Goal: Task Accomplishment & Management: Manage account settings

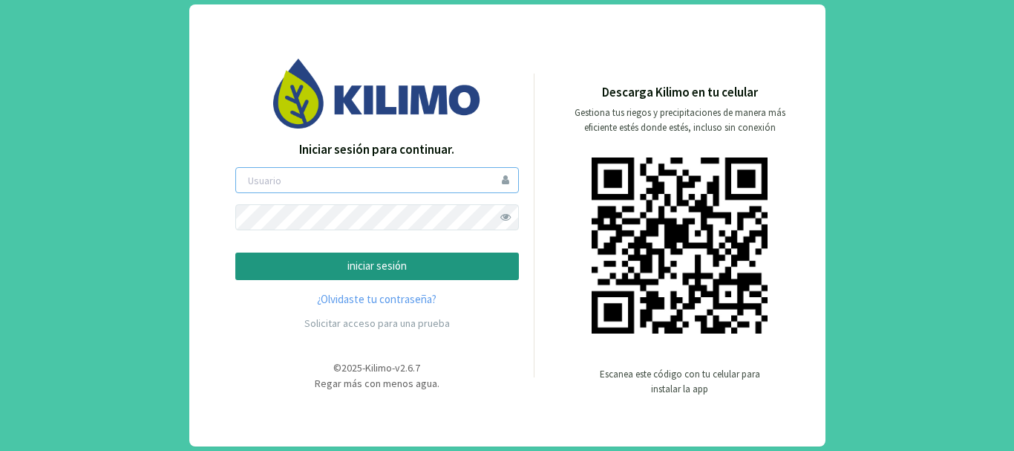
click at [385, 183] on input "email" at bounding box center [377, 180] width 284 height 26
type input "lgclement"
click at [361, 263] on p "iniciar sesión" at bounding box center [377, 266] width 258 height 17
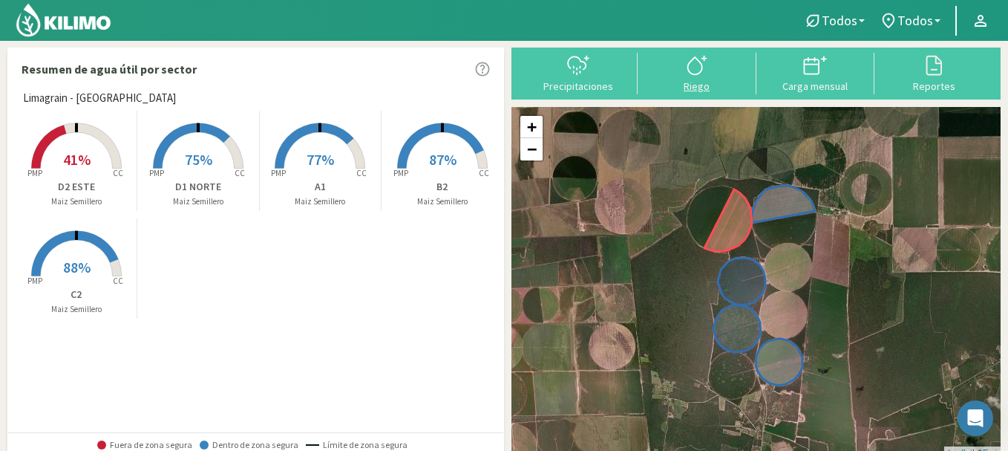
click at [673, 72] on div at bounding box center [697, 65] width 110 height 24
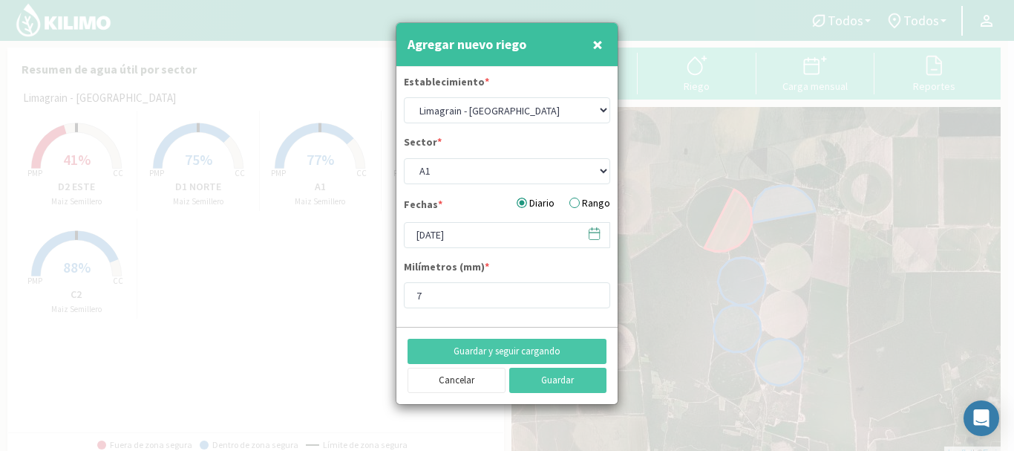
click at [595, 42] on span "×" at bounding box center [598, 44] width 10 height 25
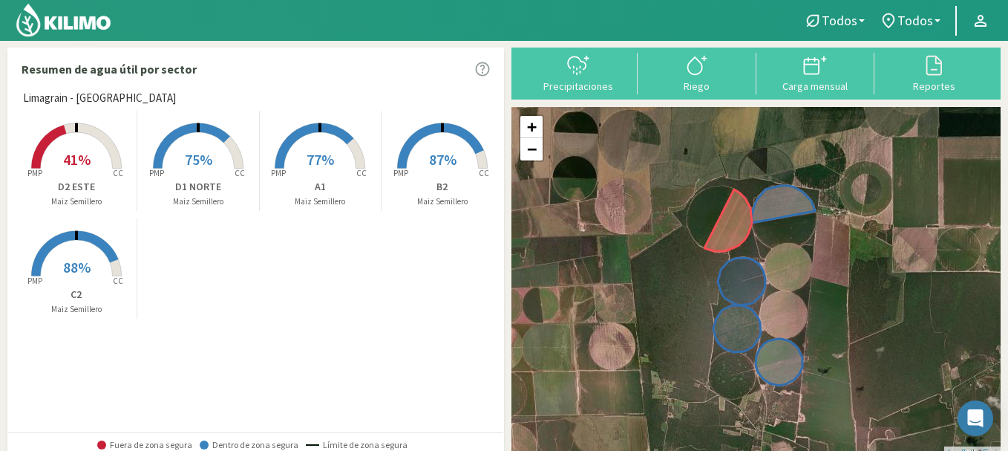
click at [298, 157] on rect at bounding box center [320, 170] width 119 height 119
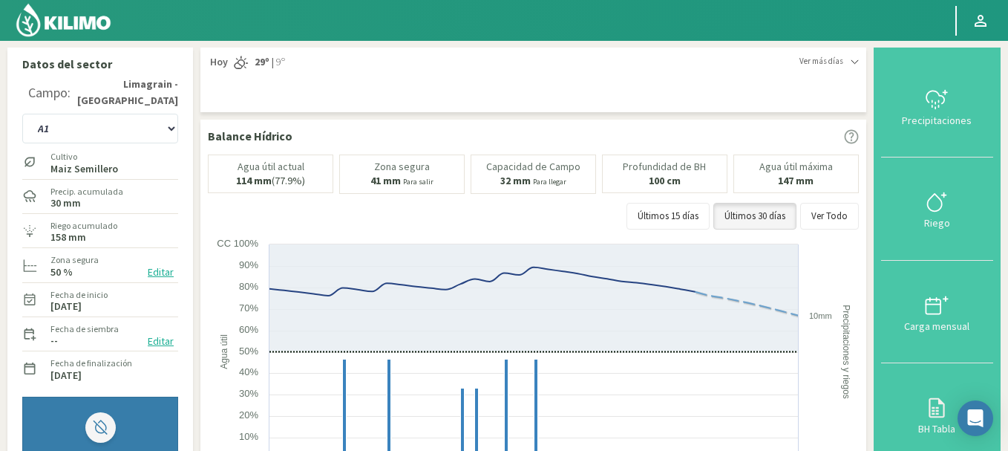
scroll to position [74, 0]
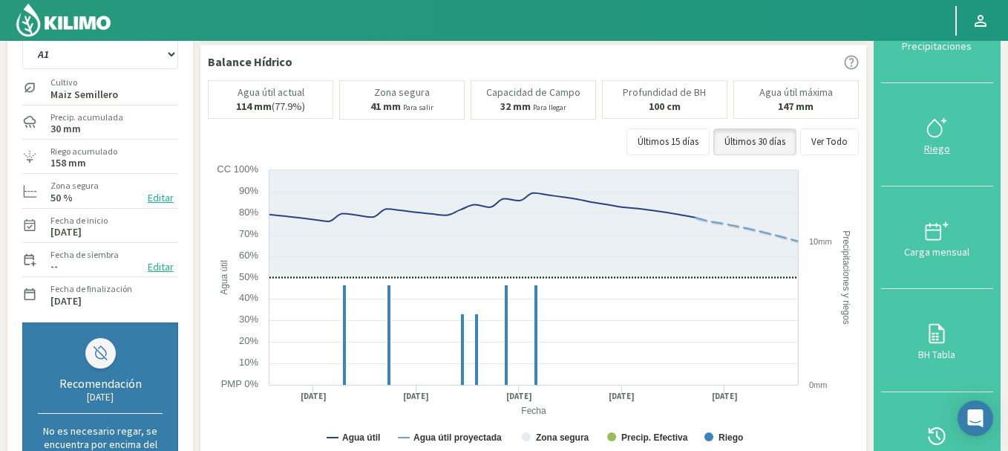
click at [939, 134] on icon at bounding box center [937, 128] width 24 height 24
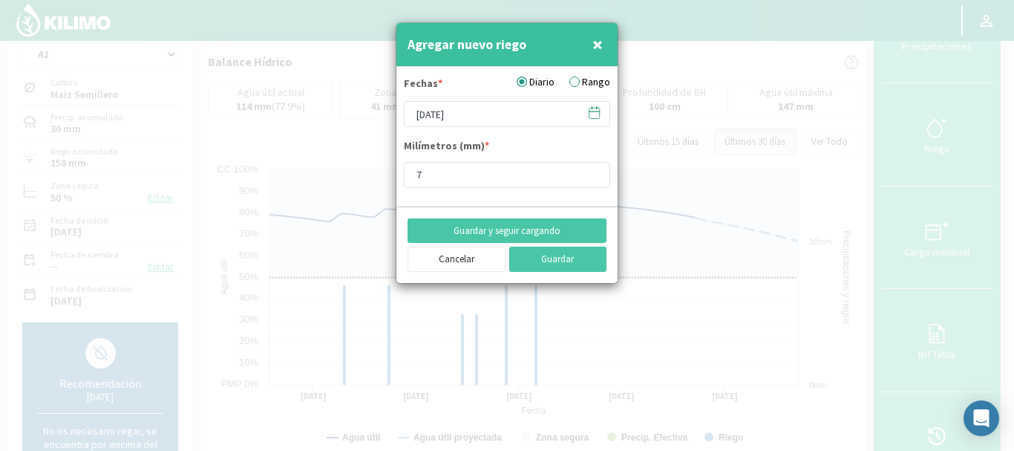
click at [595, 111] on icon at bounding box center [595, 111] width 10 height 0
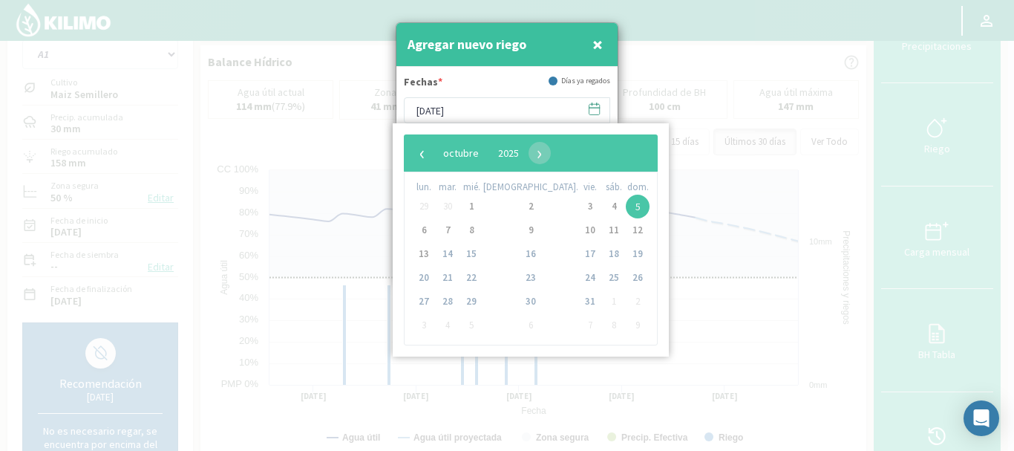
click at [602, 277] on span "25" at bounding box center [614, 278] width 24 height 24
click at [423, 155] on span "‹" at bounding box center [422, 153] width 22 height 22
click at [519, 277] on span "25" at bounding box center [531, 278] width 24 height 24
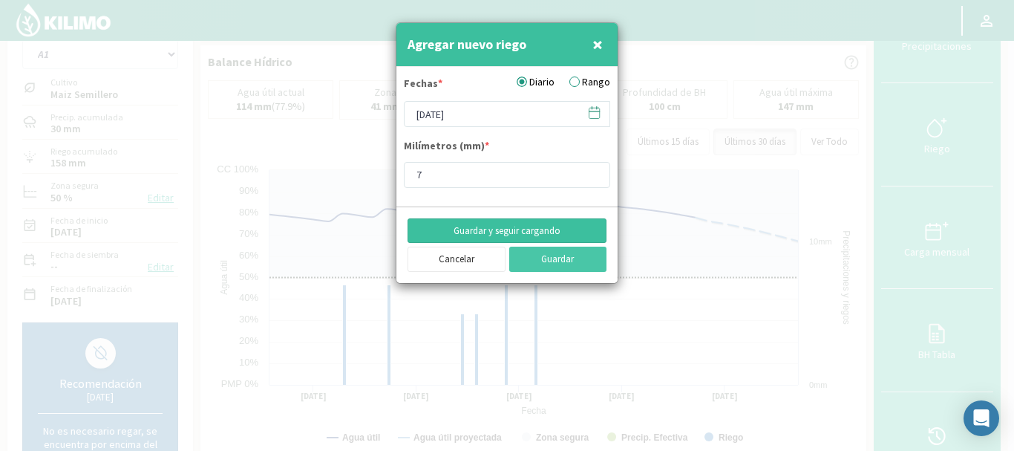
click at [512, 228] on button "Guardar y seguir cargando" at bounding box center [507, 230] width 199 height 25
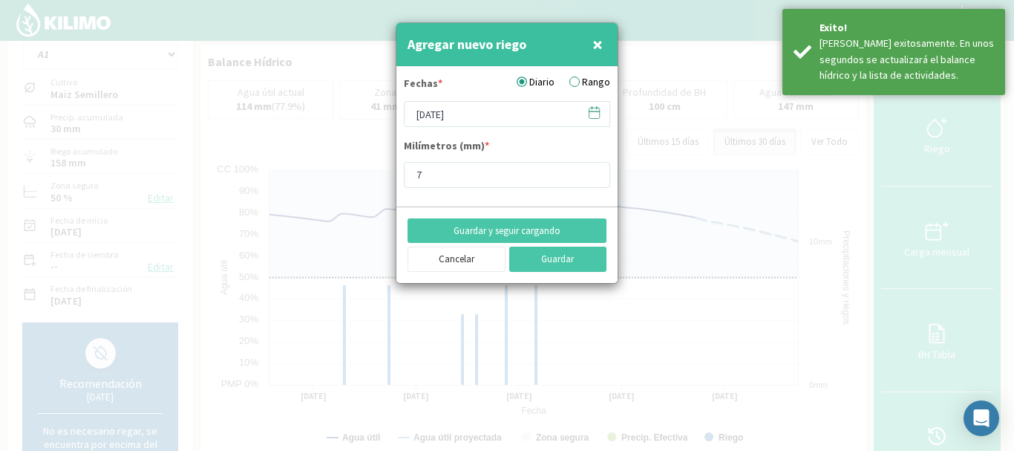
click at [595, 113] on icon at bounding box center [594, 112] width 14 height 14
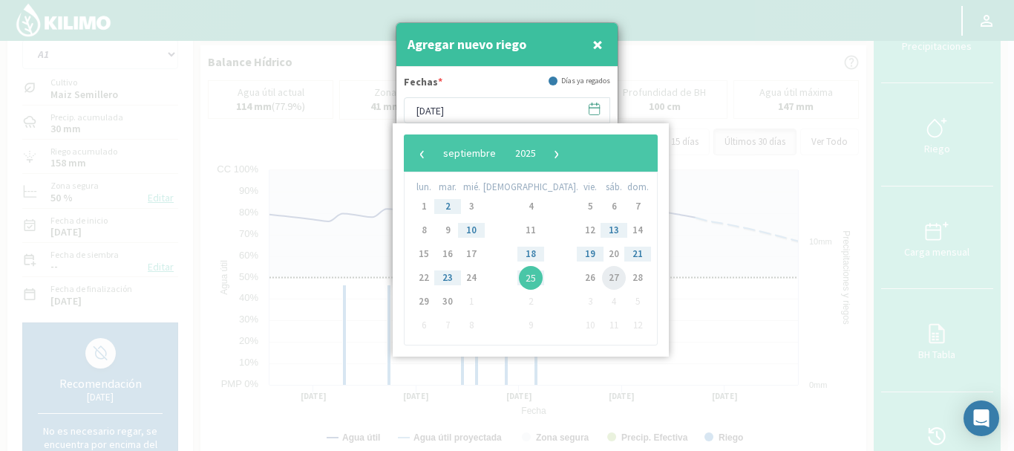
click at [602, 274] on span "27" at bounding box center [614, 278] width 24 height 24
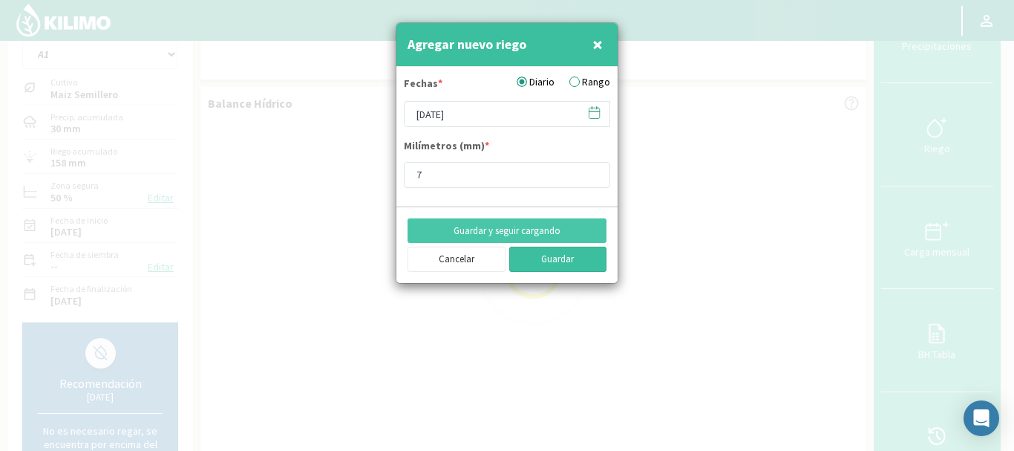
click at [552, 255] on button "Guardar" at bounding box center [558, 259] width 98 height 25
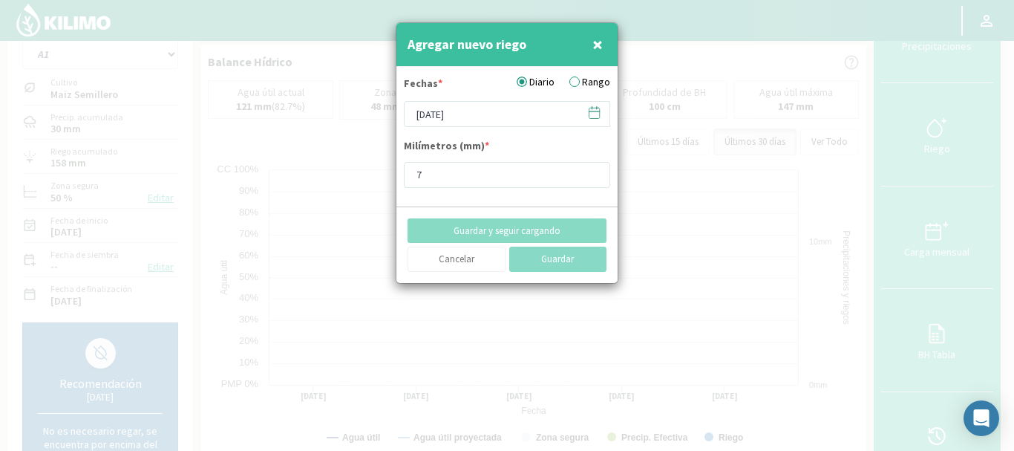
type input "[DATE]"
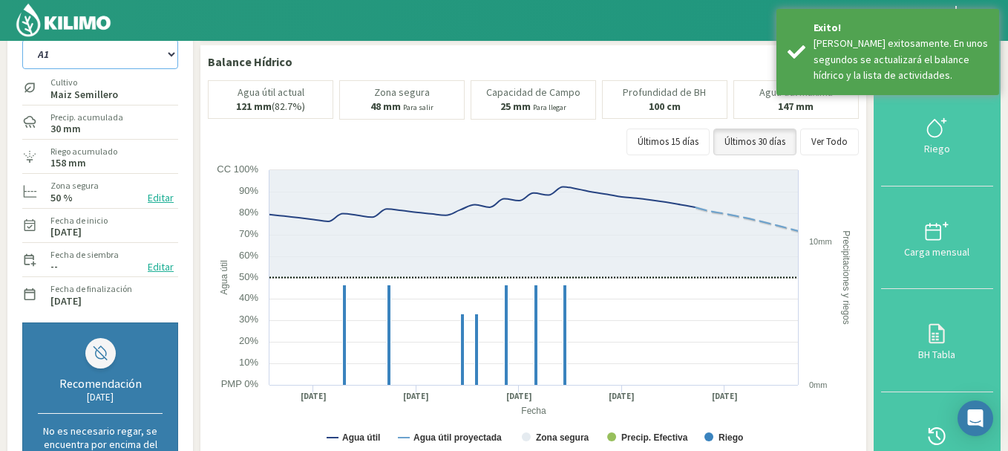
click at [170, 56] on select "A1 B2 C2 D1 NORTE D2 ESTE" at bounding box center [100, 54] width 156 height 30
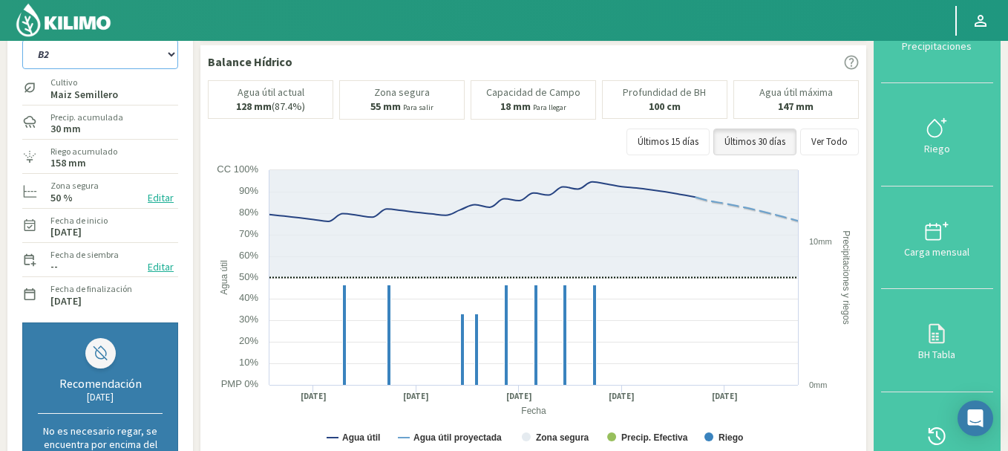
click at [22, 39] on select "A1 B2 C2 D1 NORTE D2 ESTE" at bounding box center [100, 54] width 156 height 30
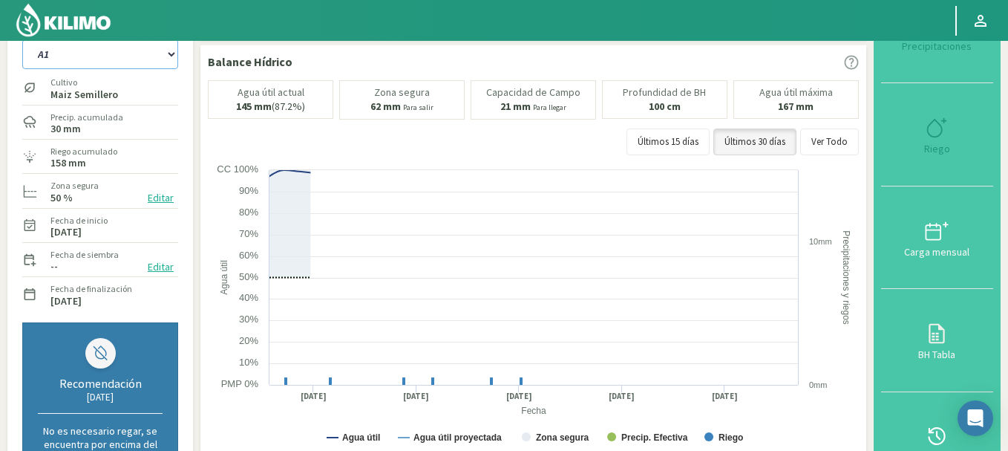
select select "6: Object"
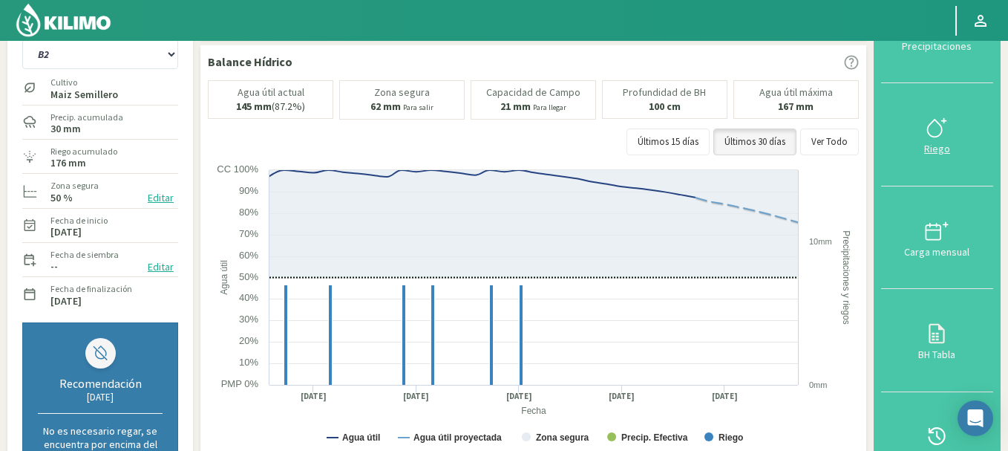
click at [924, 124] on div at bounding box center [937, 128] width 103 height 24
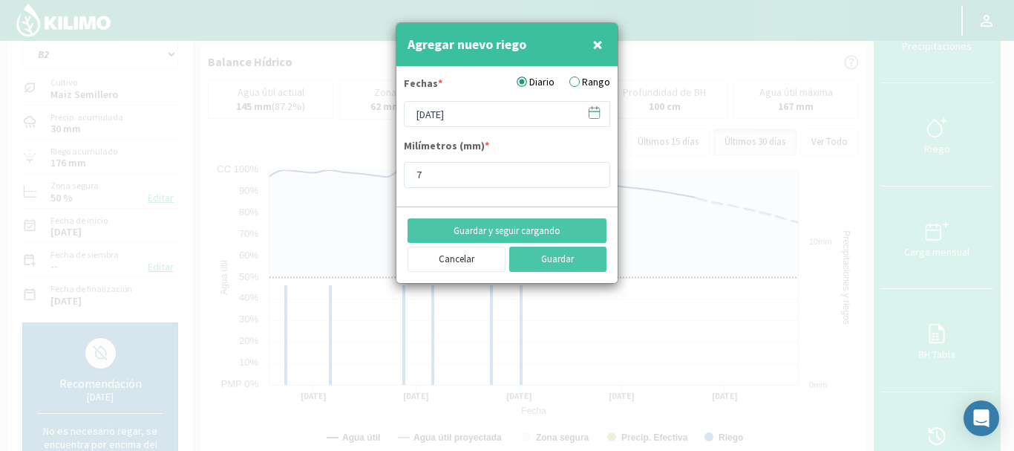
click at [592, 113] on icon at bounding box center [594, 112] width 14 height 14
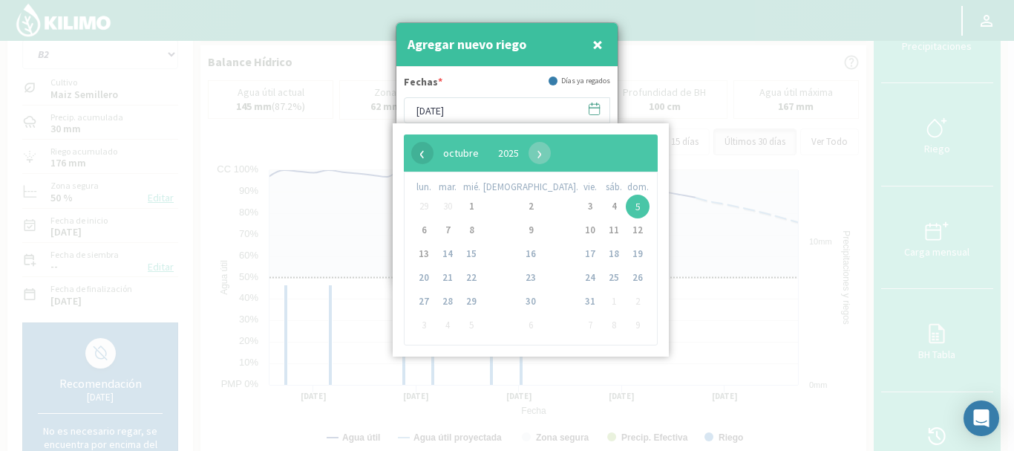
click at [421, 154] on span "‹" at bounding box center [422, 153] width 22 height 22
click at [519, 278] on span "25" at bounding box center [531, 278] width 24 height 24
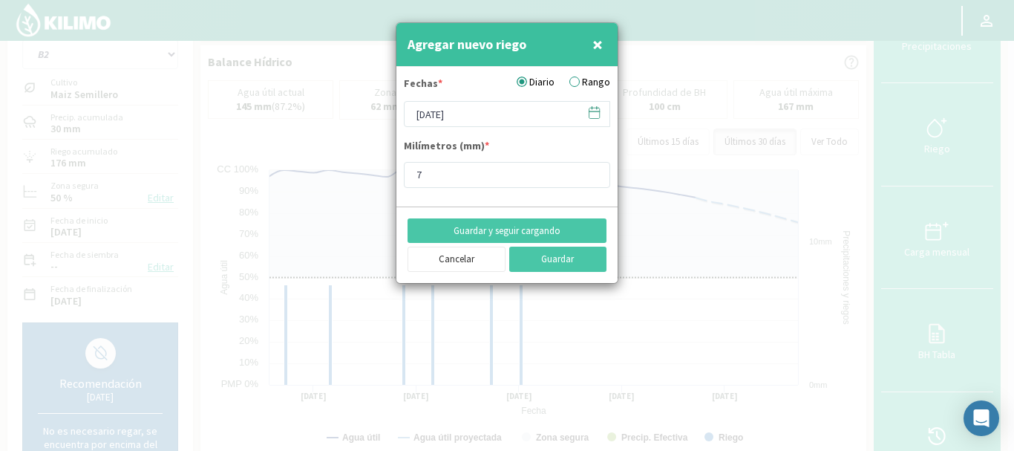
type input "[DATE]"
click at [592, 169] on input "8" at bounding box center [507, 175] width 206 height 26
click at [592, 169] on input "9" at bounding box center [507, 175] width 206 height 26
type input "10"
click at [592, 169] on input "10" at bounding box center [507, 175] width 206 height 26
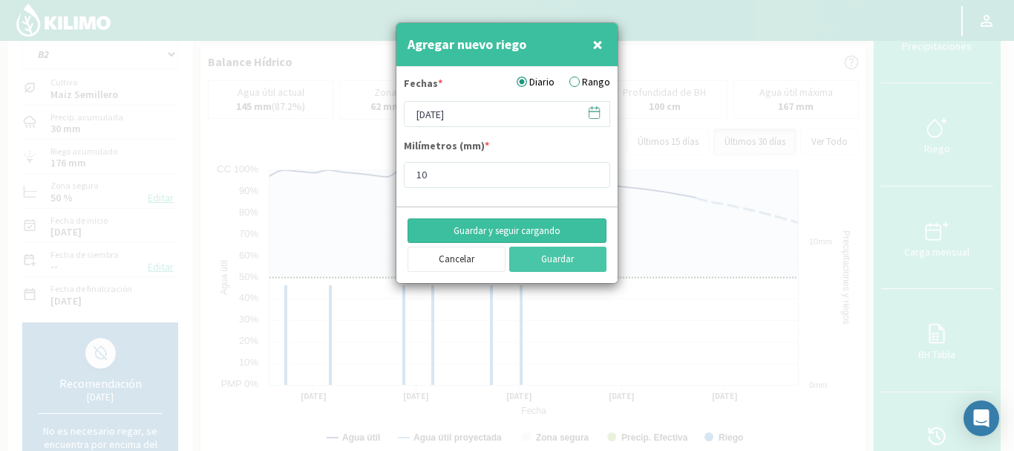
click at [531, 226] on button "Guardar y seguir cargando" at bounding box center [507, 230] width 199 height 25
click at [595, 113] on icon at bounding box center [594, 112] width 14 height 14
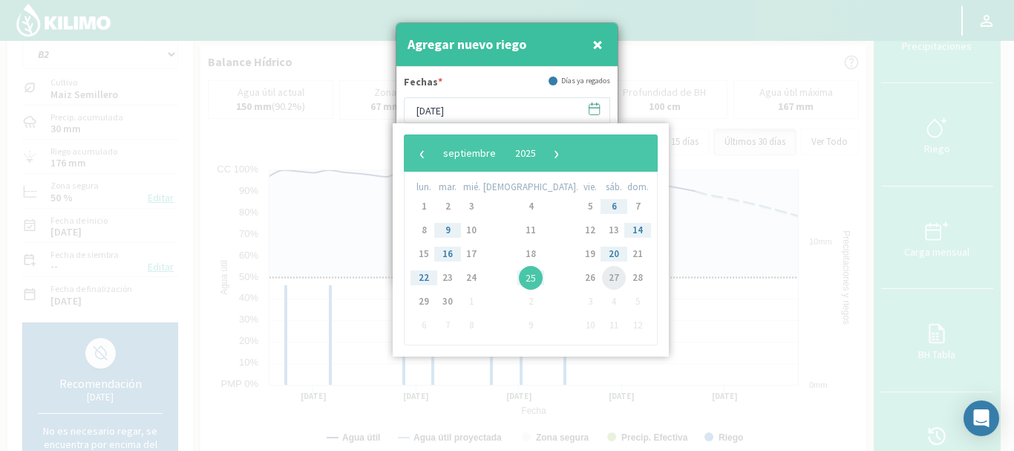
click at [602, 278] on span "27" at bounding box center [614, 278] width 24 height 24
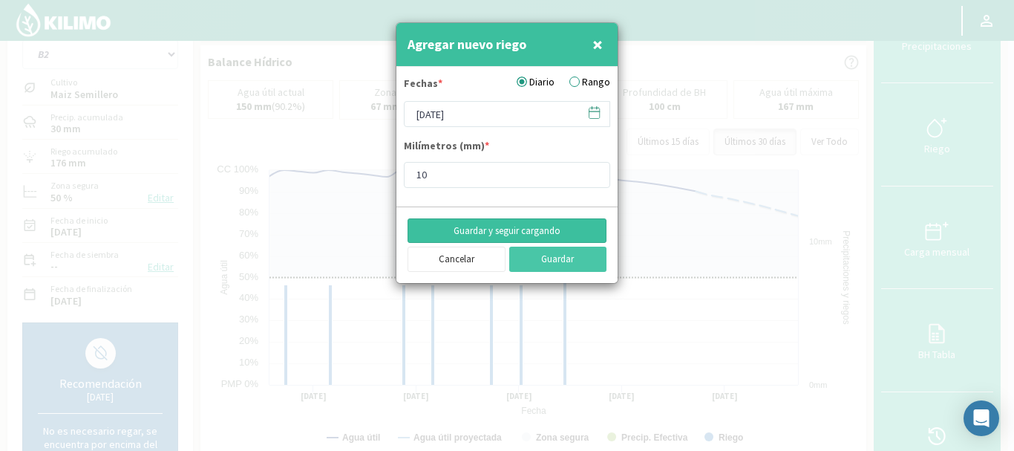
click at [513, 227] on button "Guardar y seguir cargando" at bounding box center [507, 230] width 199 height 25
click at [595, 116] on icon at bounding box center [594, 112] width 14 height 14
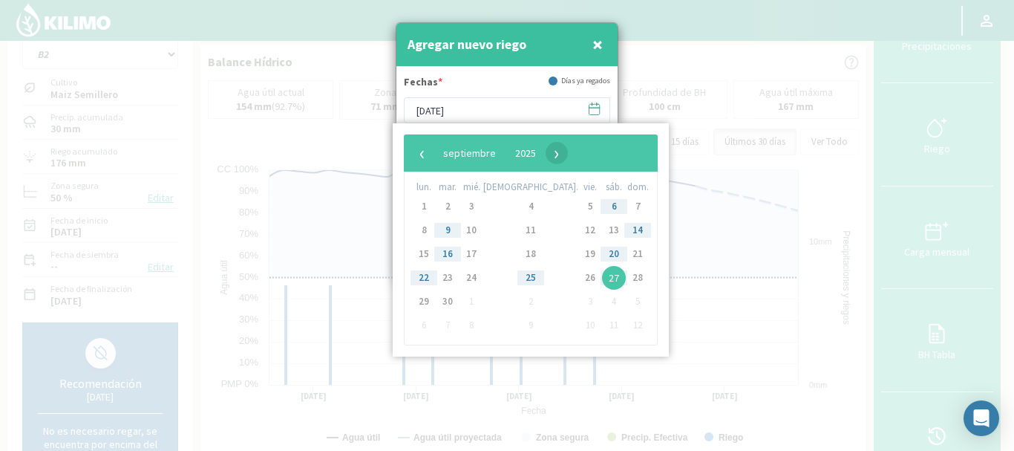
click at [568, 154] on span "›" at bounding box center [557, 153] width 22 height 22
click at [483, 206] on span "1" at bounding box center [472, 207] width 24 height 24
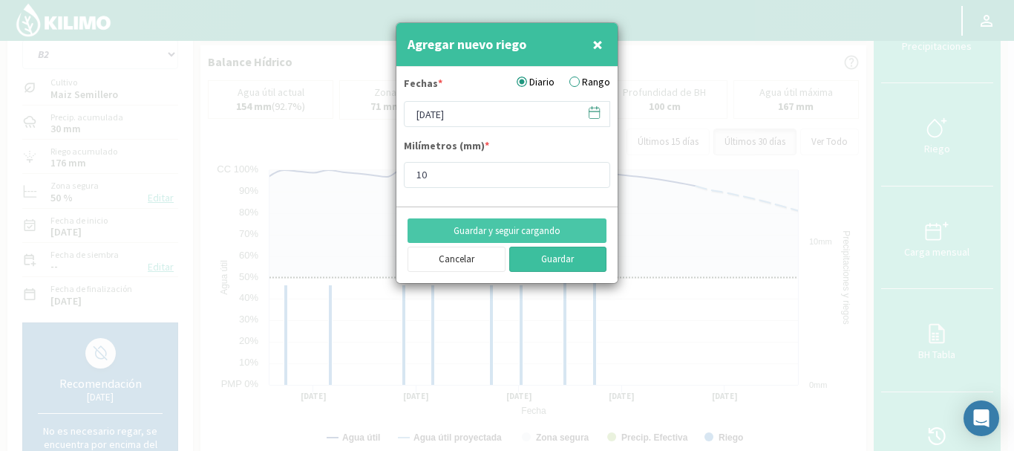
click at [540, 254] on button "Guardar" at bounding box center [558, 259] width 98 height 25
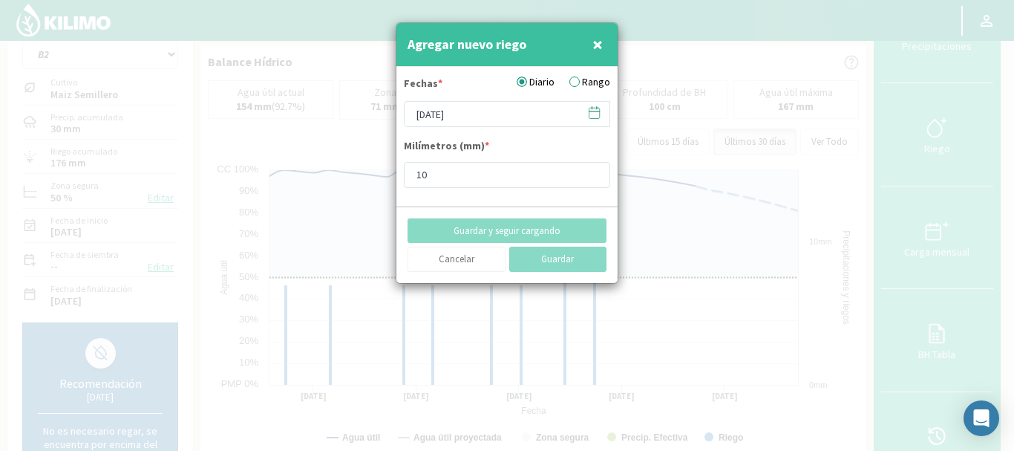
type input "[DATE]"
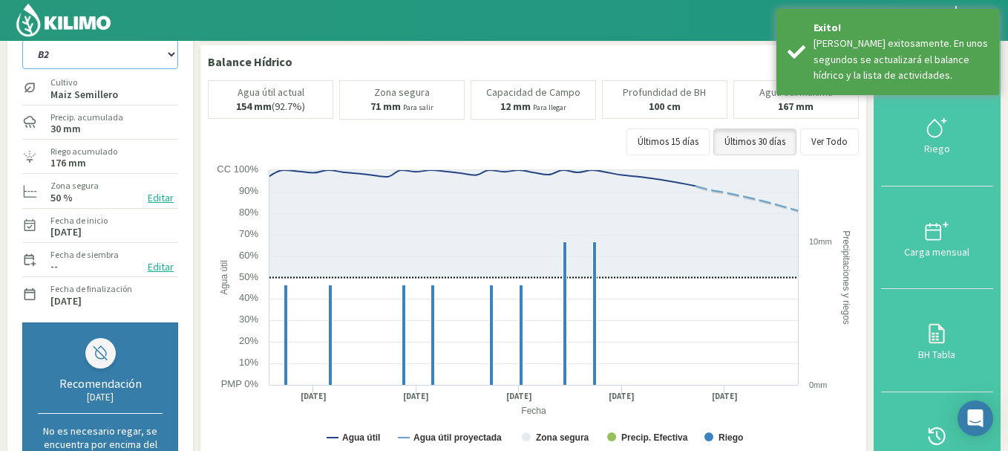
click at [168, 56] on select "A1 B2 C2 D1 NORTE D2 ESTE" at bounding box center [100, 54] width 156 height 30
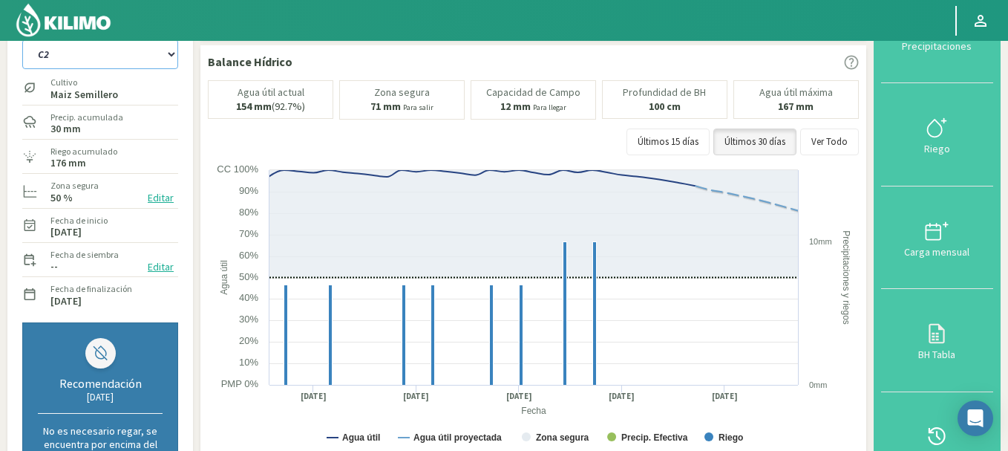
click at [22, 39] on select "A1 B2 C2 D1 NORTE D2 ESTE" at bounding box center [100, 54] width 156 height 30
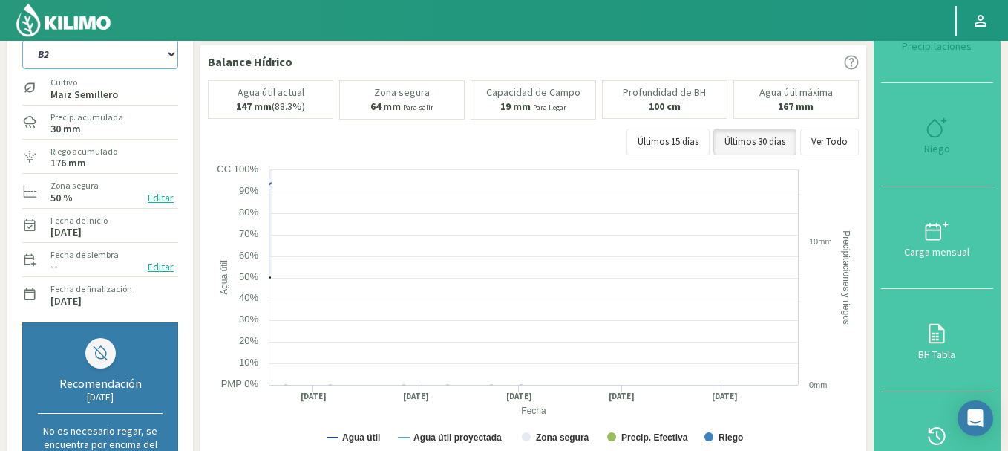
select select "12: Object"
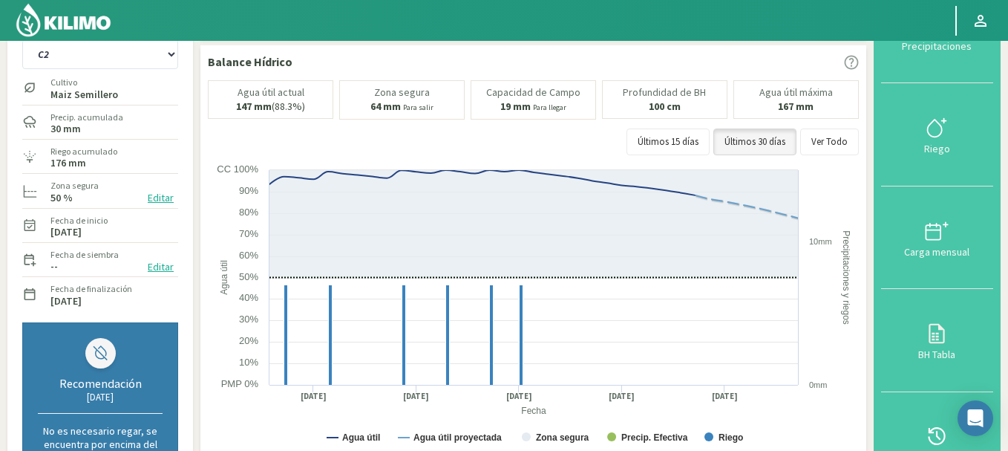
click at [939, 136] on icon at bounding box center [937, 128] width 24 height 24
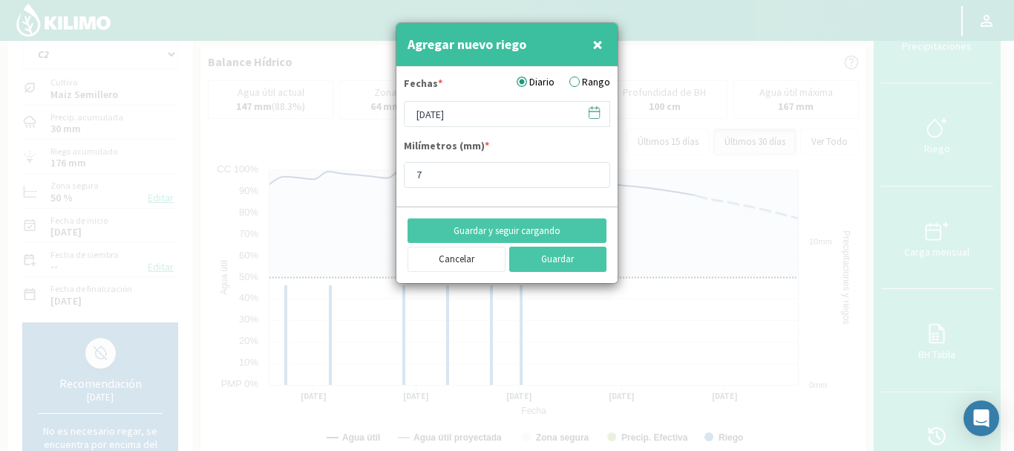
click at [593, 114] on icon at bounding box center [594, 112] width 14 height 14
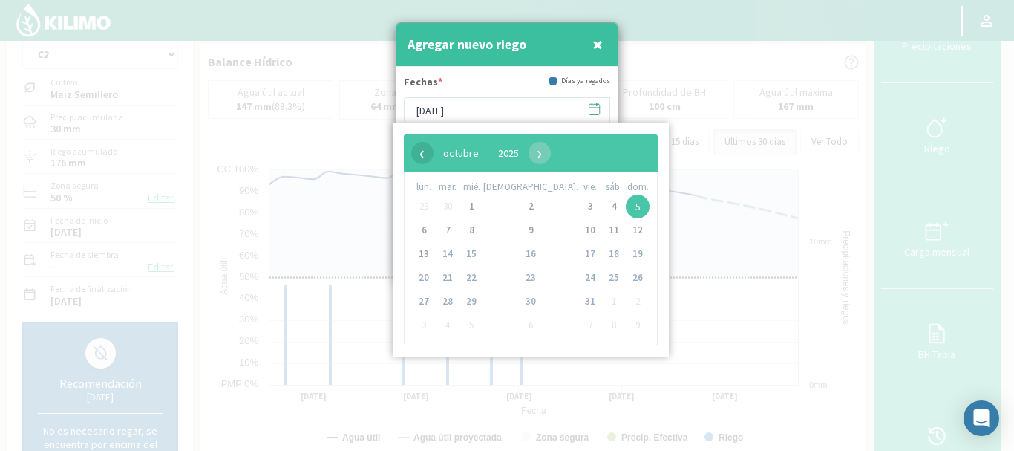
click at [421, 153] on span "‹" at bounding box center [422, 153] width 22 height 22
click at [519, 272] on span "25" at bounding box center [531, 278] width 24 height 24
type input "[DATE]"
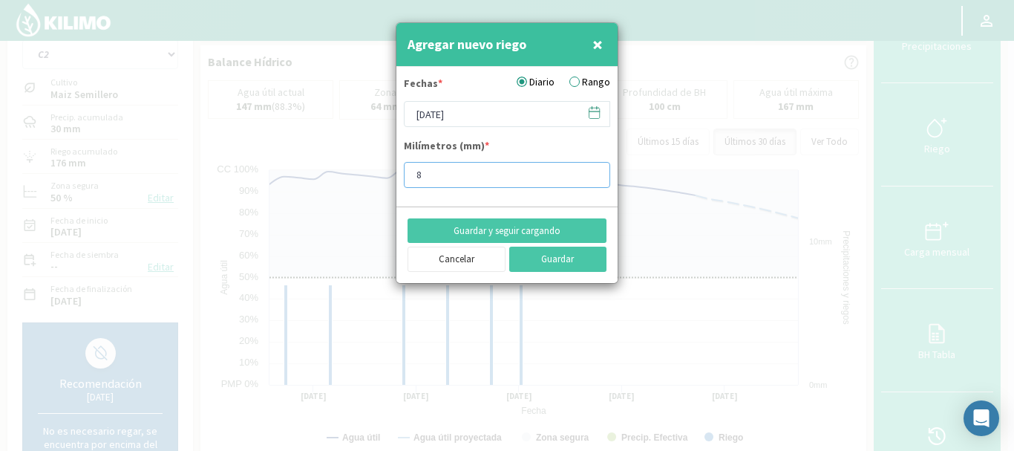
click at [591, 171] on input "8" at bounding box center [507, 175] width 206 height 26
click at [590, 170] on input "9" at bounding box center [507, 175] width 206 height 26
type input "10"
click at [590, 170] on input "10" at bounding box center [507, 175] width 206 height 26
click at [492, 227] on button "Guardar y seguir cargando" at bounding box center [507, 230] width 199 height 25
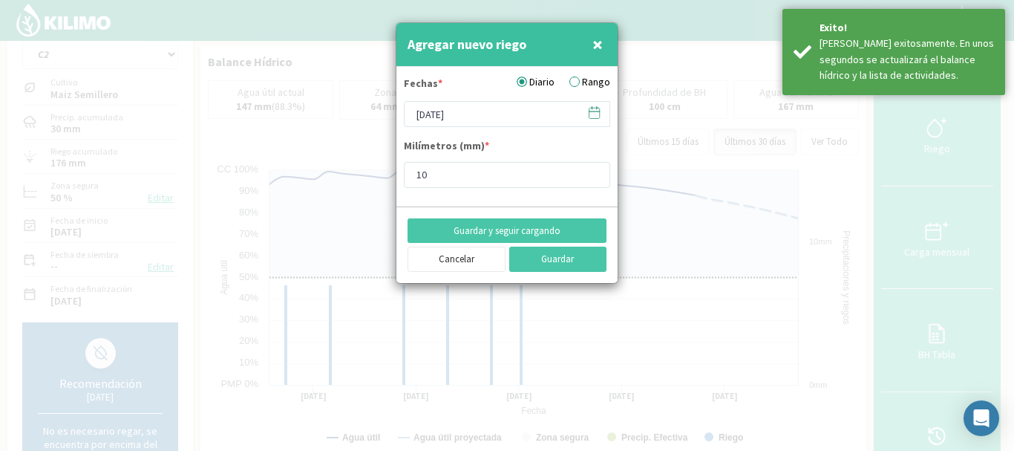
click at [595, 111] on icon at bounding box center [594, 112] width 14 height 14
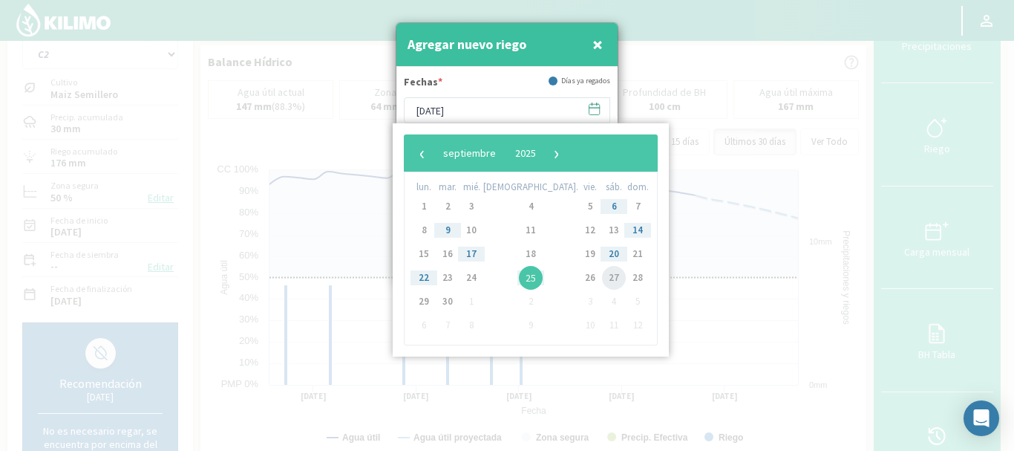
click at [602, 275] on span "27" at bounding box center [614, 278] width 24 height 24
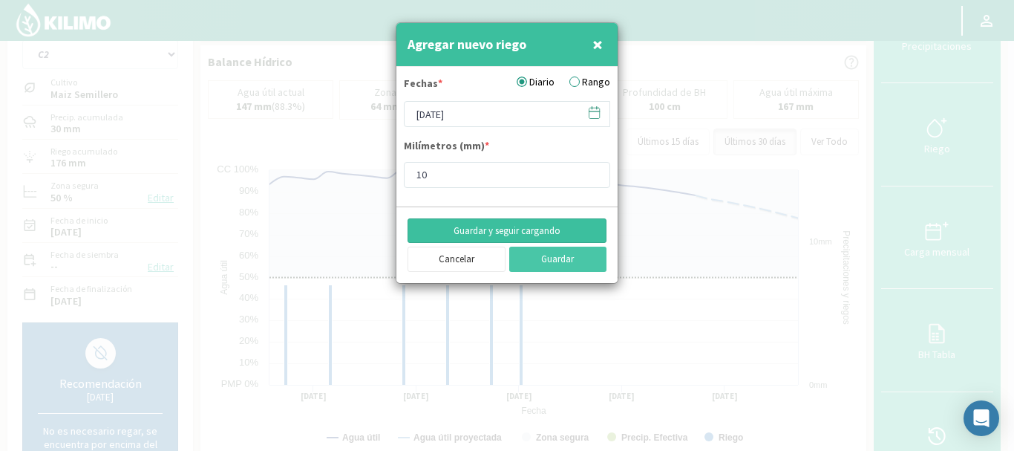
click at [543, 226] on button "Guardar y seguir cargando" at bounding box center [507, 230] width 199 height 25
click at [595, 114] on icon at bounding box center [594, 112] width 14 height 14
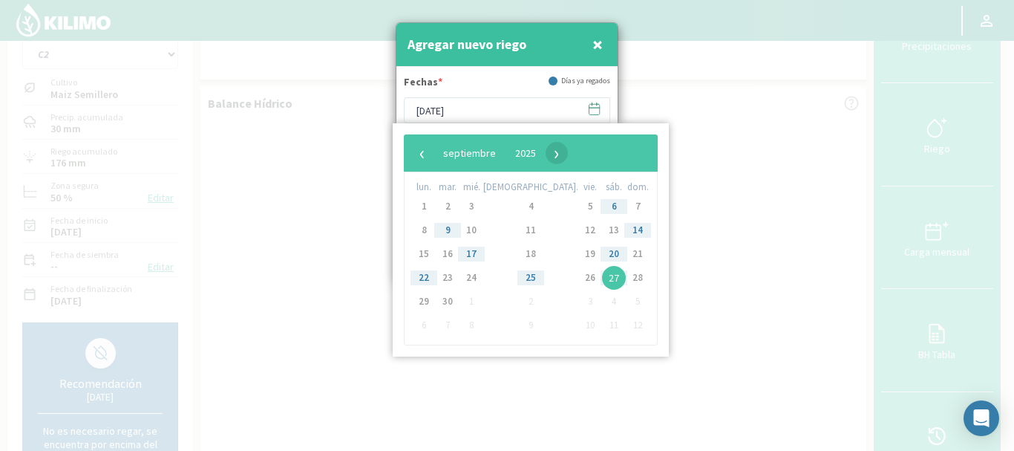
click at [568, 151] on span "›" at bounding box center [557, 153] width 22 height 22
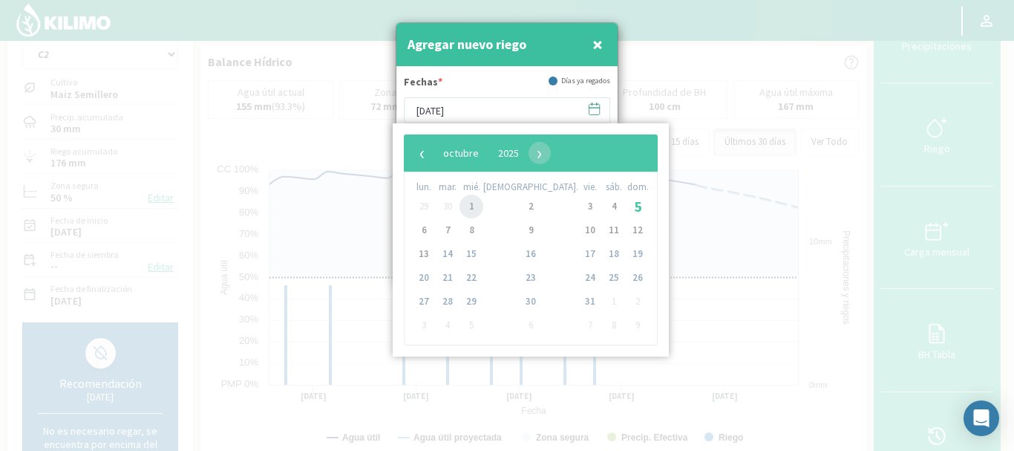
click at [478, 210] on span "1" at bounding box center [472, 207] width 24 height 24
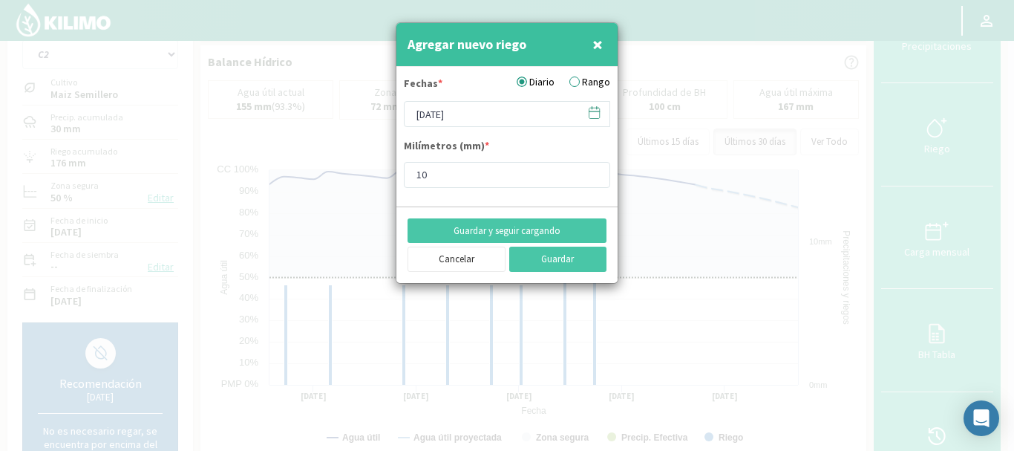
click at [594, 114] on icon at bounding box center [594, 112] width 14 height 14
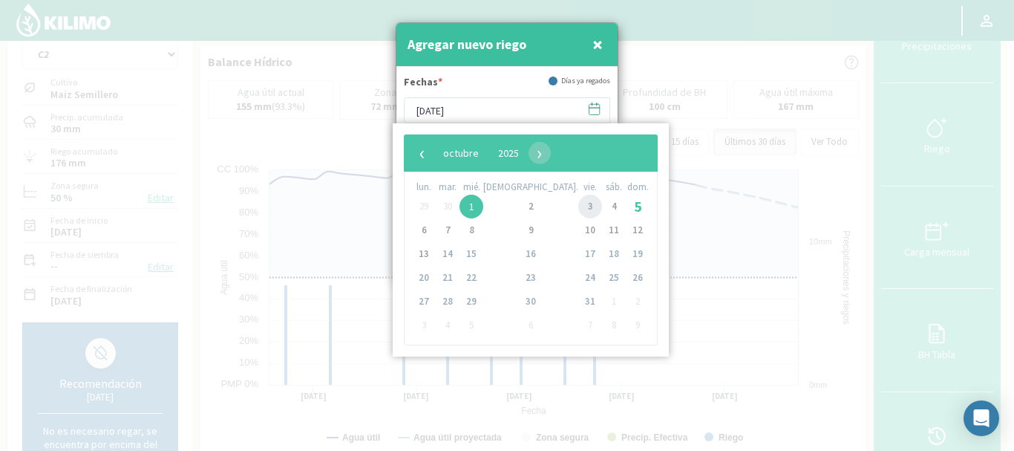
click at [578, 203] on span "3" at bounding box center [590, 207] width 24 height 24
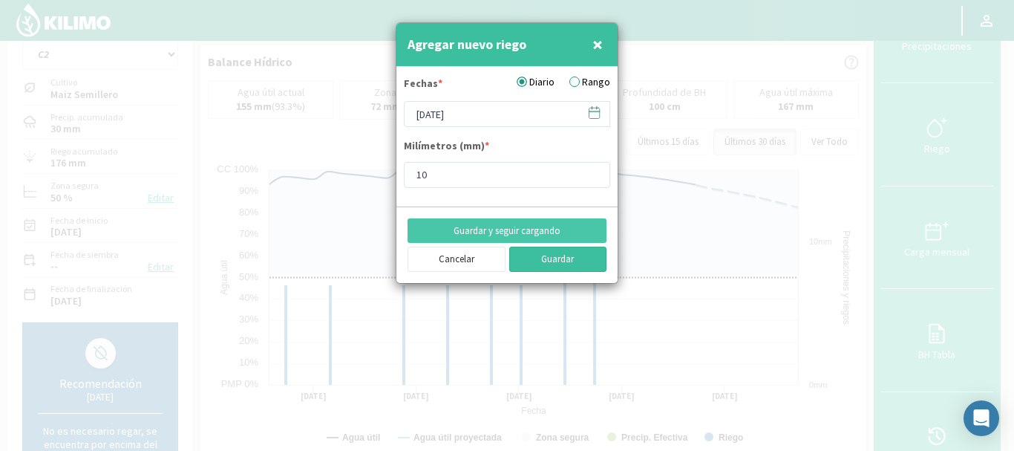
click at [538, 255] on button "Guardar" at bounding box center [558, 259] width 98 height 25
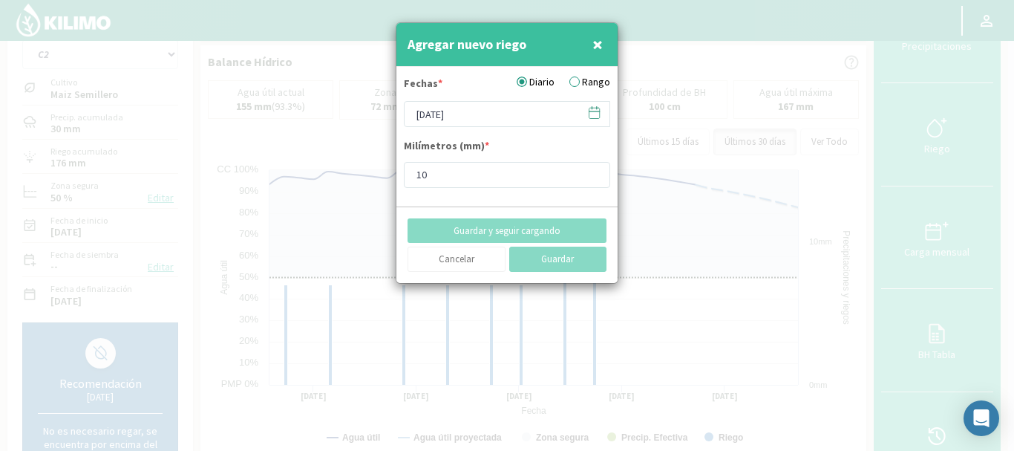
type input "[DATE]"
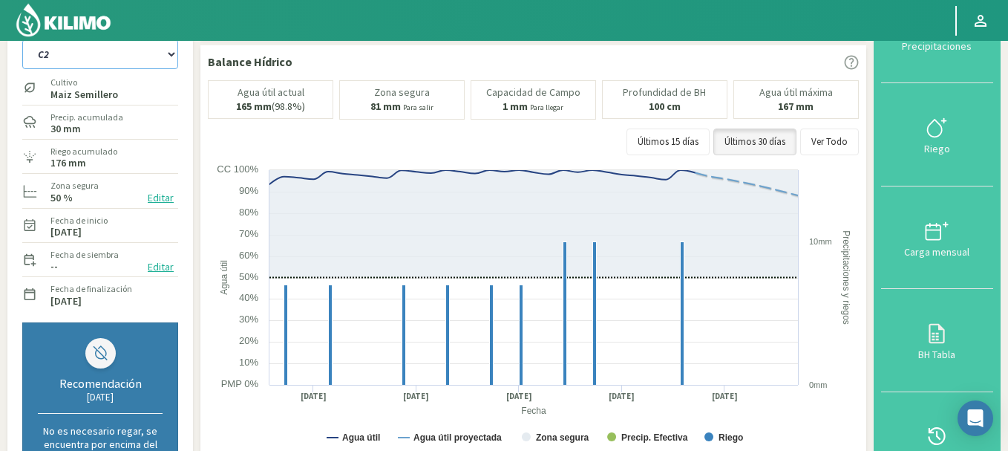
click at [169, 52] on select "A1 B2 C2 D1 NORTE D2 ESTE" at bounding box center [100, 54] width 156 height 30
click at [22, 39] on select "A1 B2 C2 D1 NORTE D2 ESTE" at bounding box center [100, 54] width 156 height 30
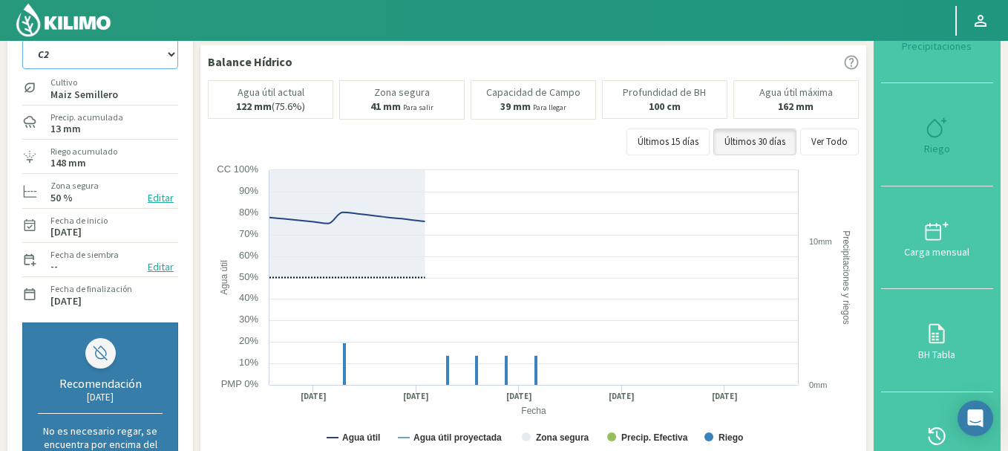
select select "18: Object"
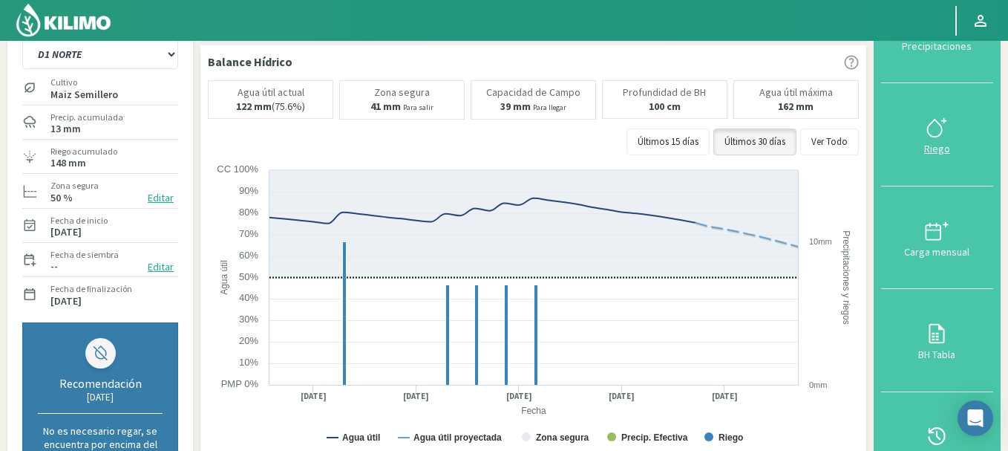
click at [922, 120] on div at bounding box center [937, 128] width 103 height 24
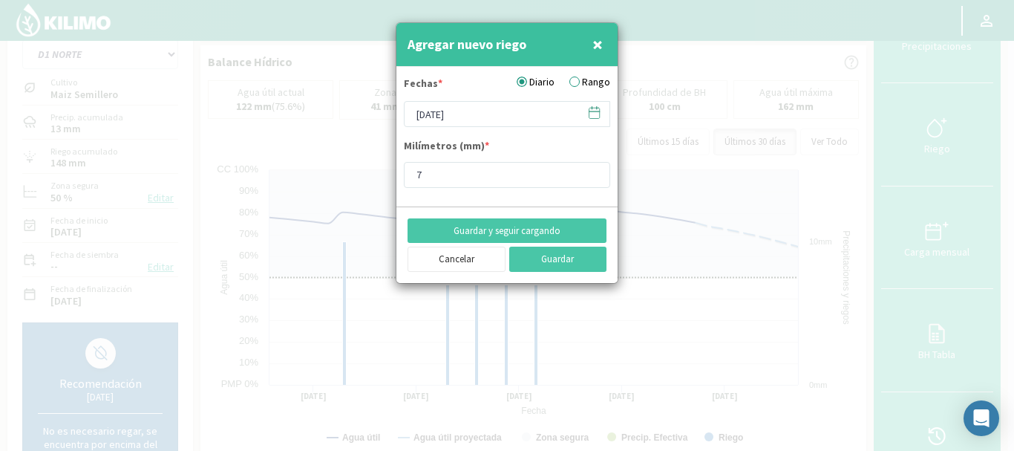
click at [595, 113] on icon at bounding box center [594, 112] width 14 height 14
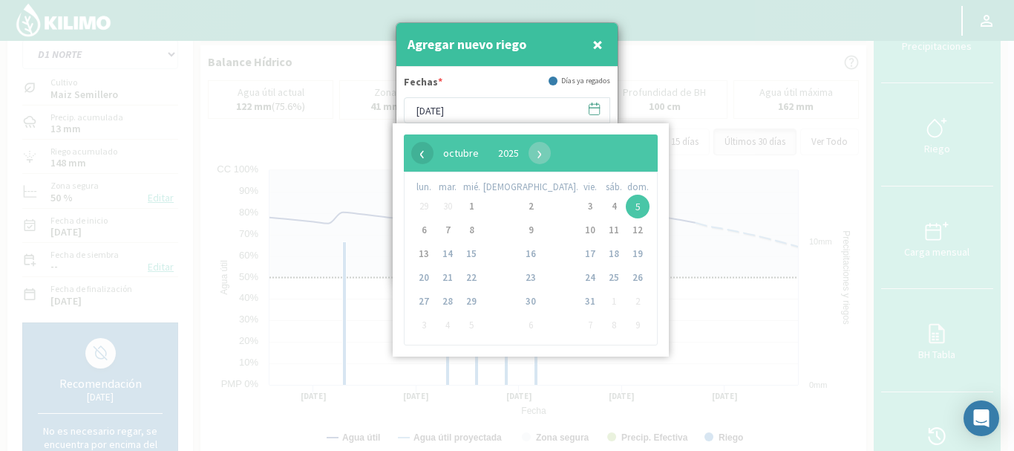
click at [420, 149] on span "‹" at bounding box center [422, 153] width 22 height 22
click at [578, 278] on span "26" at bounding box center [590, 278] width 24 height 24
type input "[DATE]"
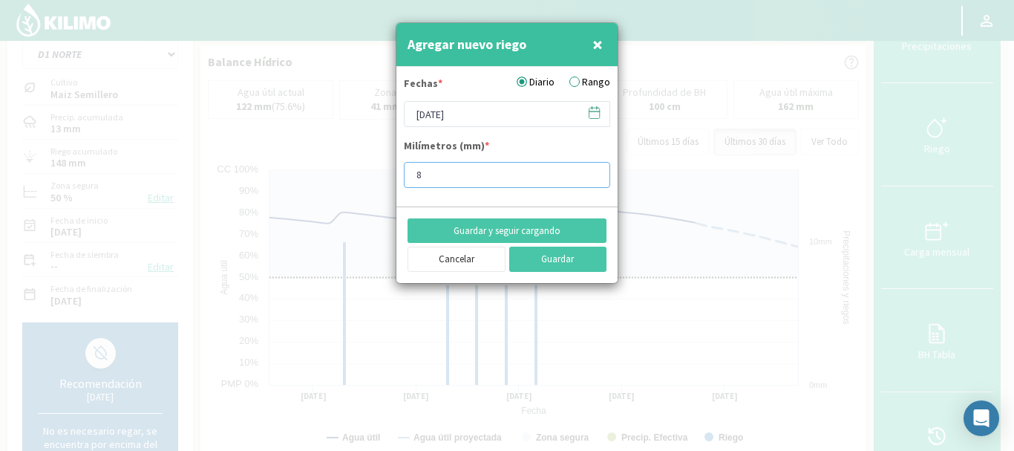
click at [592, 170] on input "8" at bounding box center [507, 175] width 206 height 26
click at [590, 170] on input "9" at bounding box center [507, 175] width 206 height 26
type input "10"
click at [589, 169] on input "10" at bounding box center [507, 175] width 206 height 26
click at [549, 223] on button "Guardar y seguir cargando" at bounding box center [507, 230] width 199 height 25
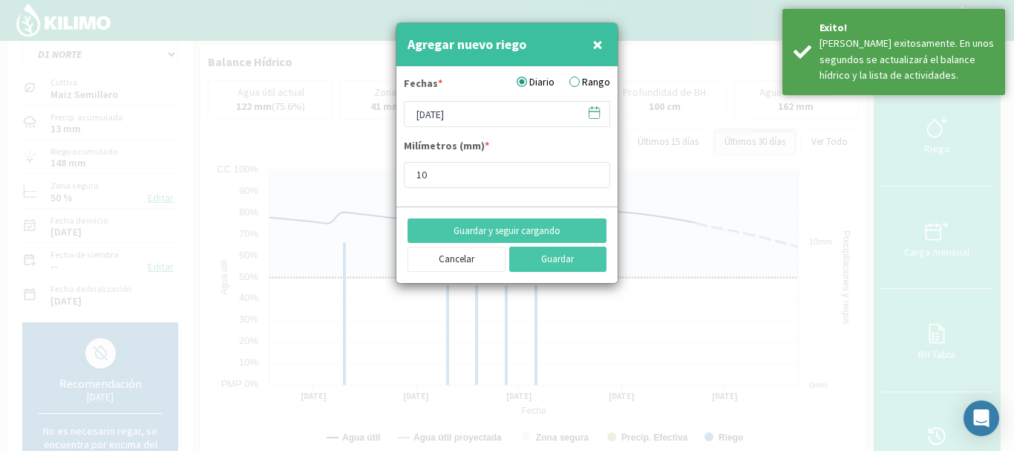
click at [593, 109] on icon at bounding box center [594, 112] width 14 height 14
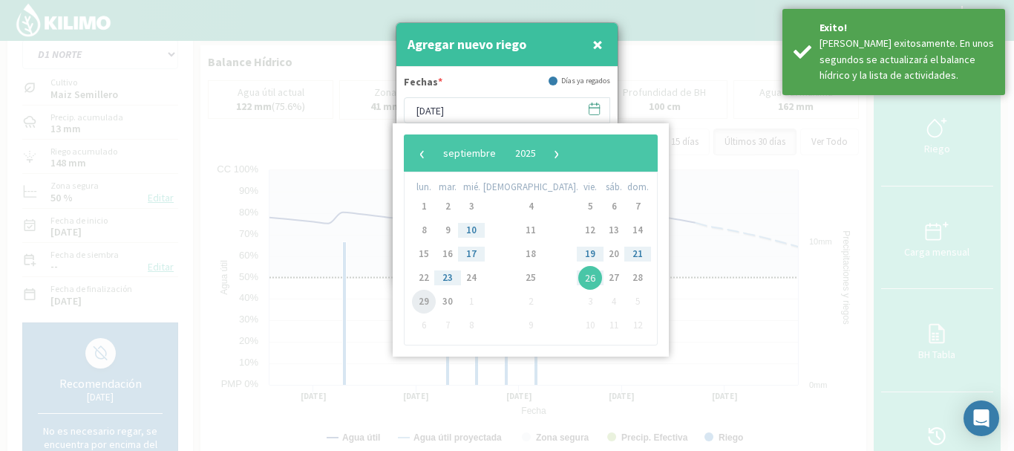
drag, startPoint x: 410, startPoint y: 298, endPoint x: 427, endPoint y: 297, distance: 17.1
click at [427, 297] on span "29" at bounding box center [424, 302] width 24 height 24
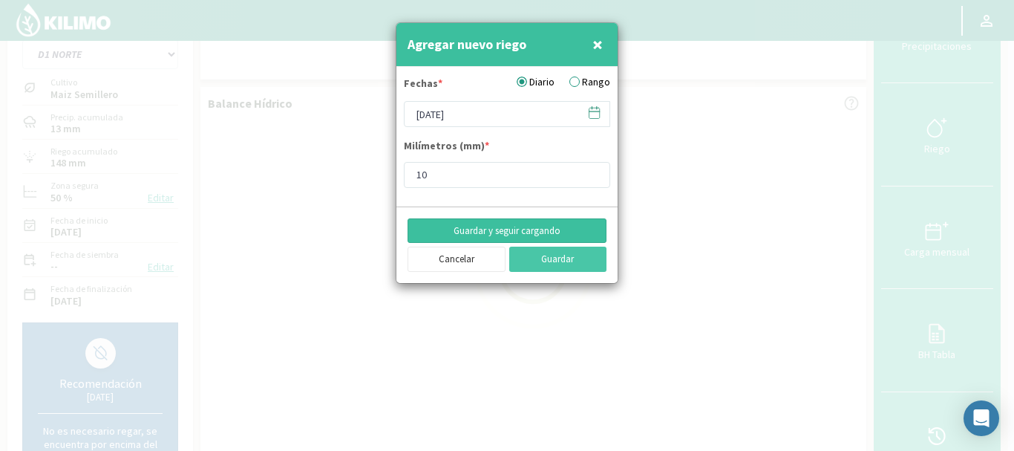
click at [535, 227] on button "Guardar y seguir cargando" at bounding box center [507, 230] width 199 height 25
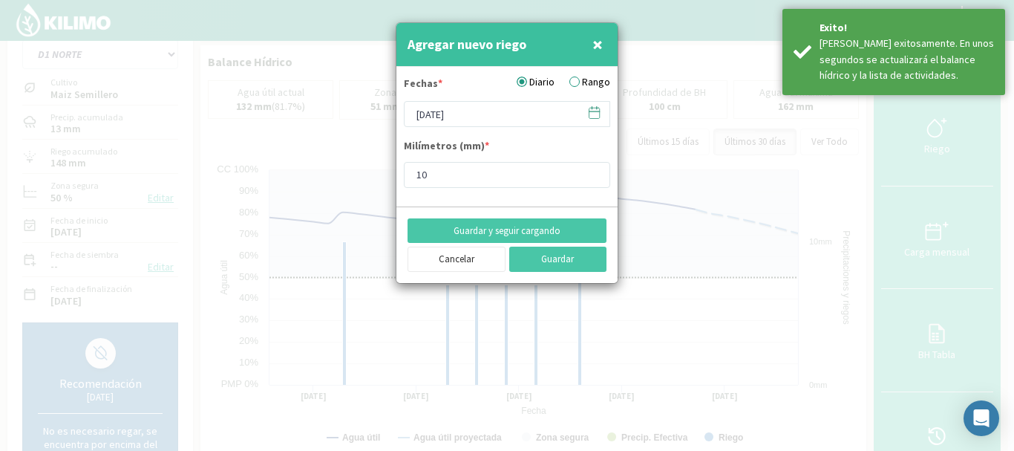
click at [593, 113] on icon at bounding box center [594, 112] width 14 height 14
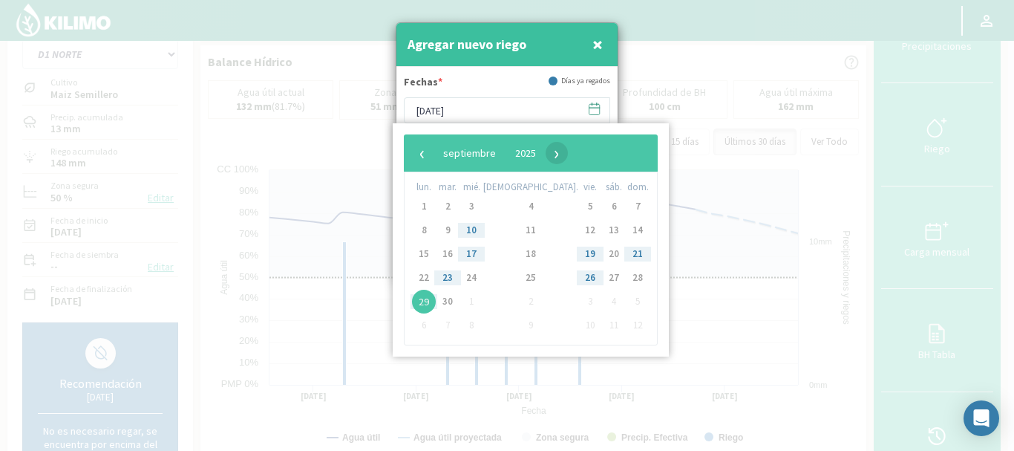
click at [568, 152] on span "›" at bounding box center [557, 153] width 22 height 22
click at [578, 203] on span "3" at bounding box center [590, 207] width 24 height 24
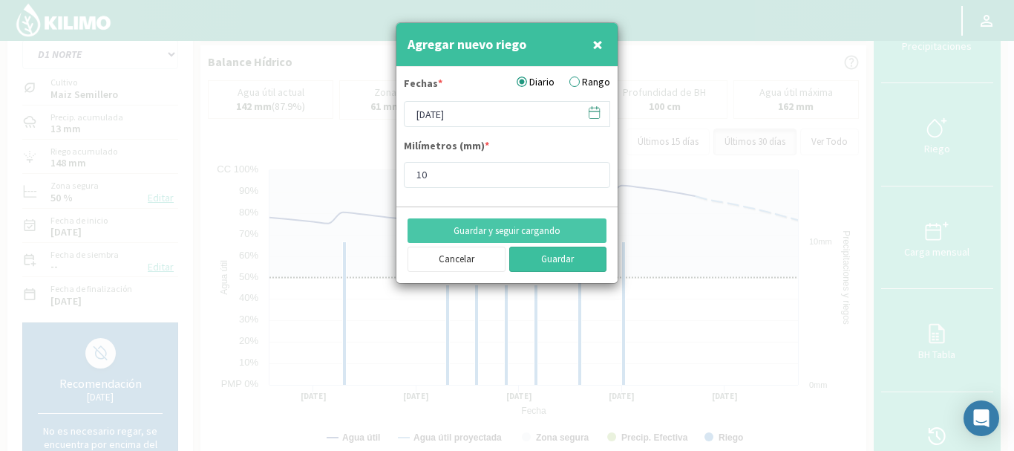
click at [540, 256] on button "Guardar" at bounding box center [558, 259] width 98 height 25
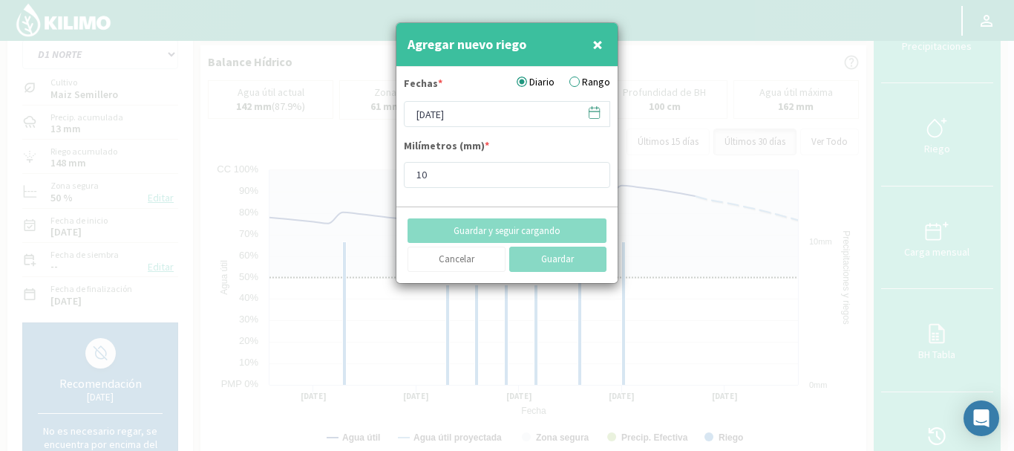
type input "[DATE]"
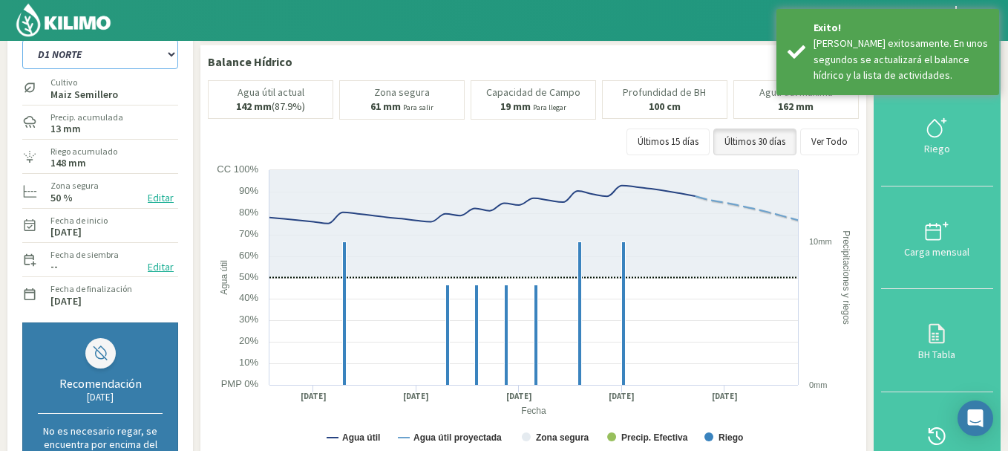
click at [172, 52] on select "A1 B2 C2 D1 NORTE D2 ESTE" at bounding box center [100, 54] width 156 height 30
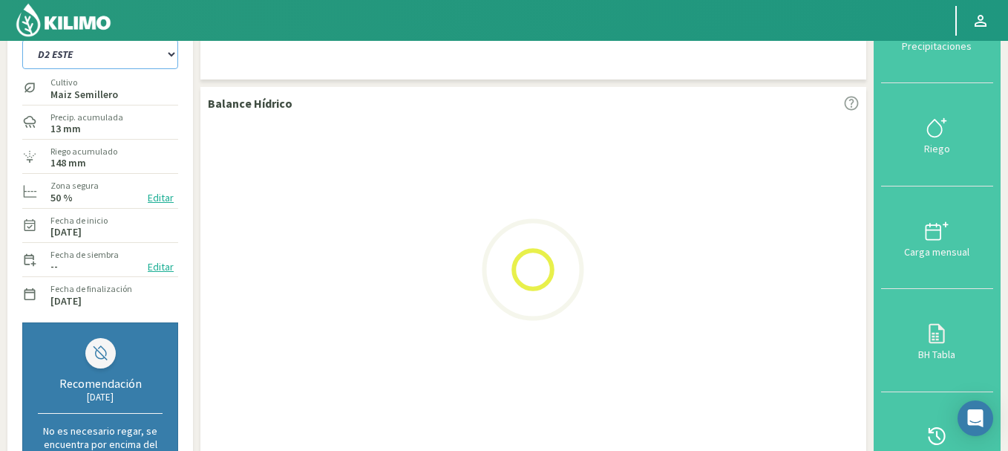
click at [22, 39] on select "A1 B2 C2 D1 NORTE D2 ESTE" at bounding box center [100, 54] width 156 height 30
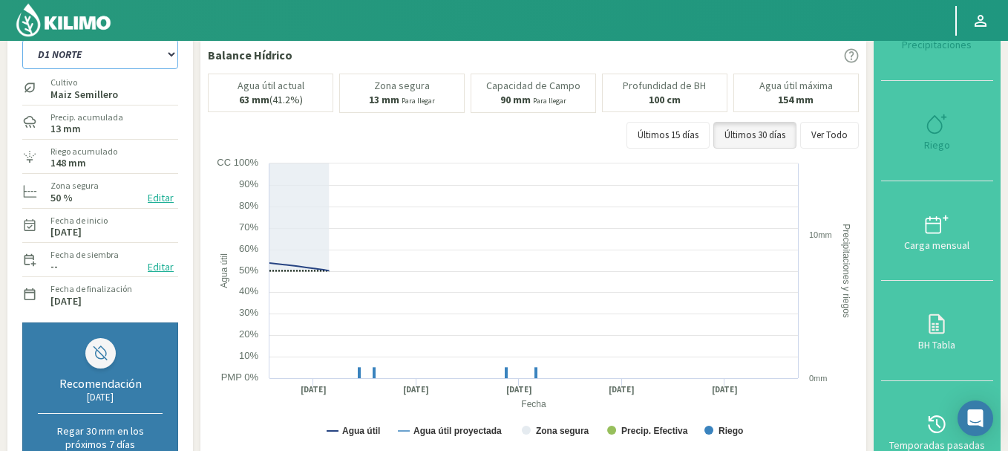
select select "24: Object"
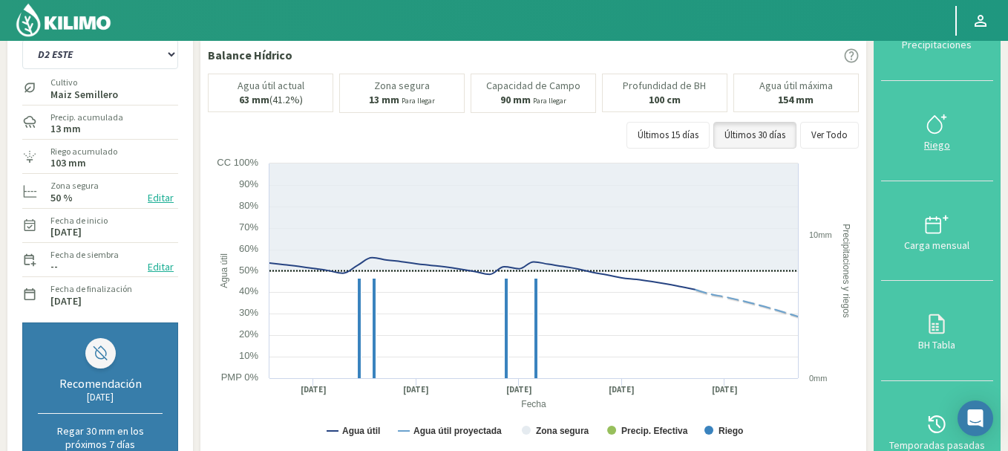
click at [941, 130] on icon at bounding box center [937, 124] width 24 height 24
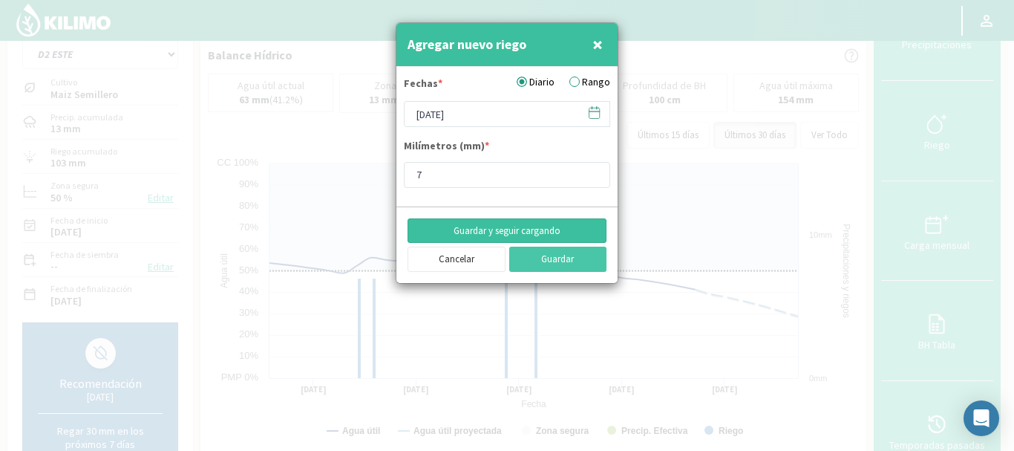
click at [497, 226] on button "Guardar y seguir cargando" at bounding box center [507, 230] width 199 height 25
click at [594, 45] on span "×" at bounding box center [598, 44] width 10 height 25
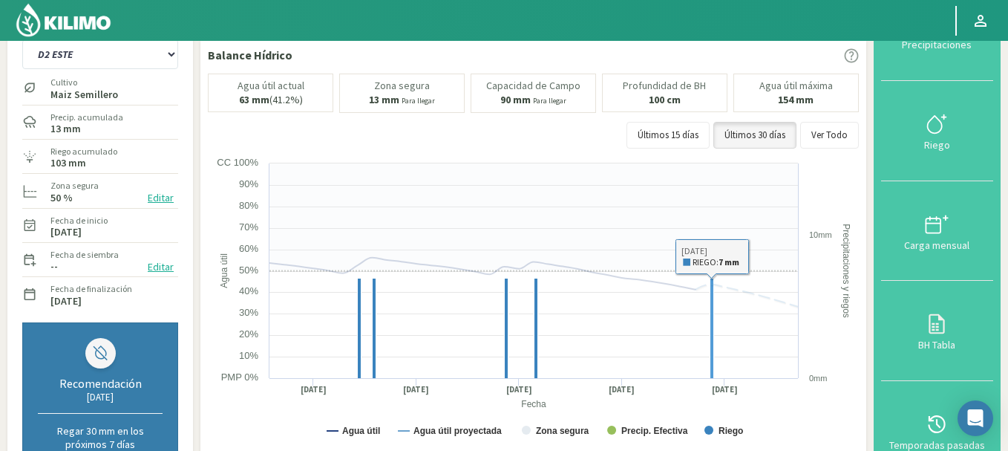
click at [714, 342] on rect at bounding box center [713, 328] width 4 height 100
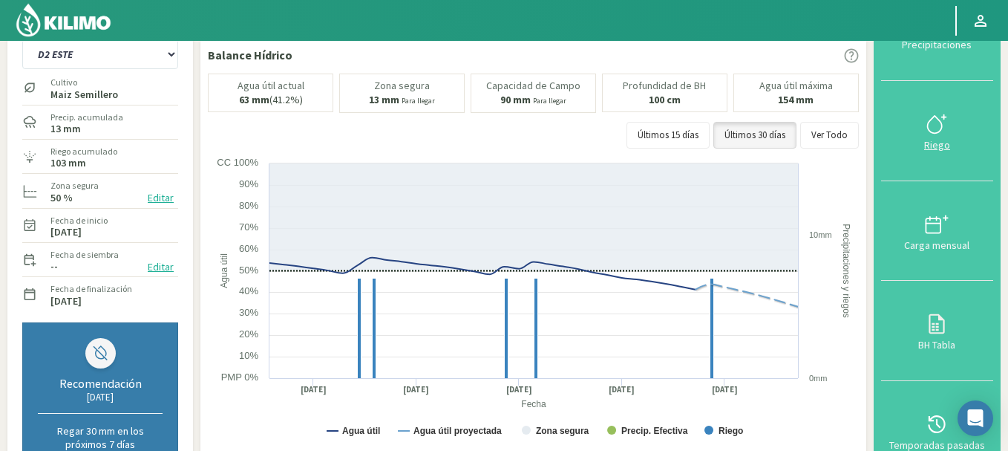
click at [939, 132] on icon at bounding box center [935, 124] width 14 height 17
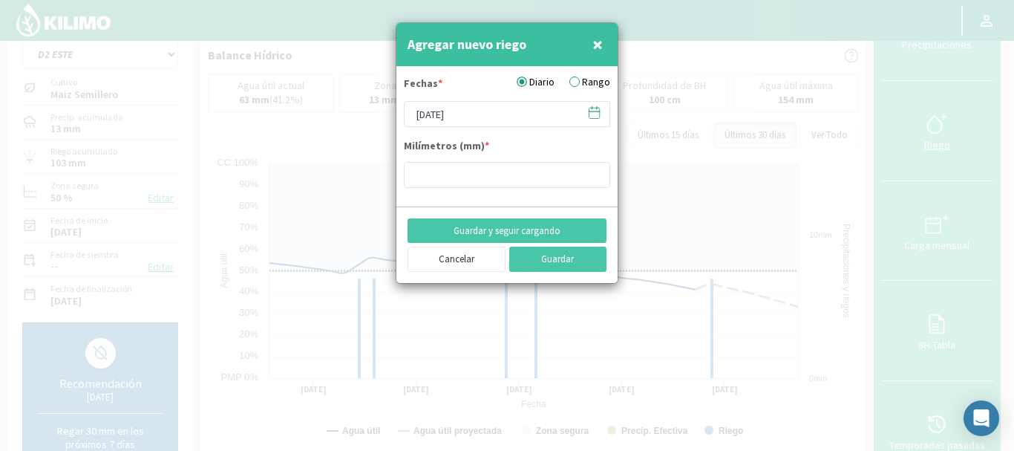
type input "7"
click at [773, 241] on div at bounding box center [507, 225] width 1014 height 451
click at [598, 42] on span "×" at bounding box center [598, 44] width 10 height 25
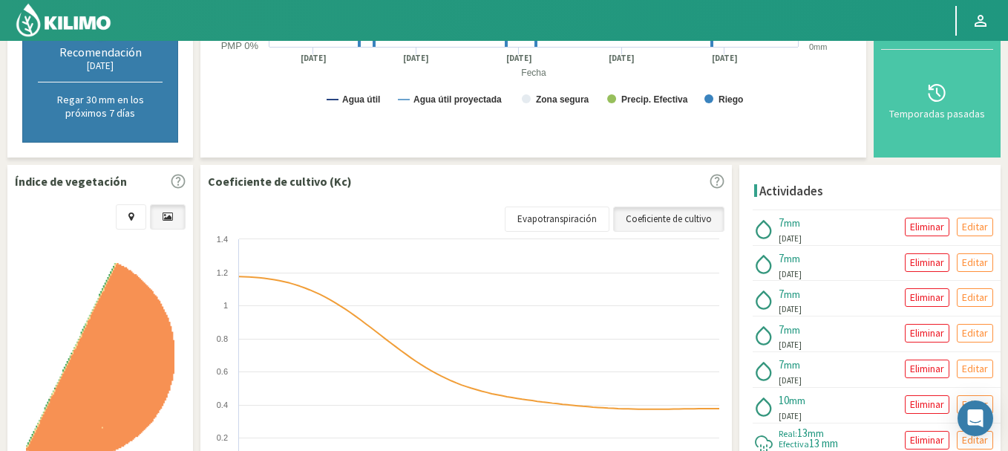
scroll to position [446, 0]
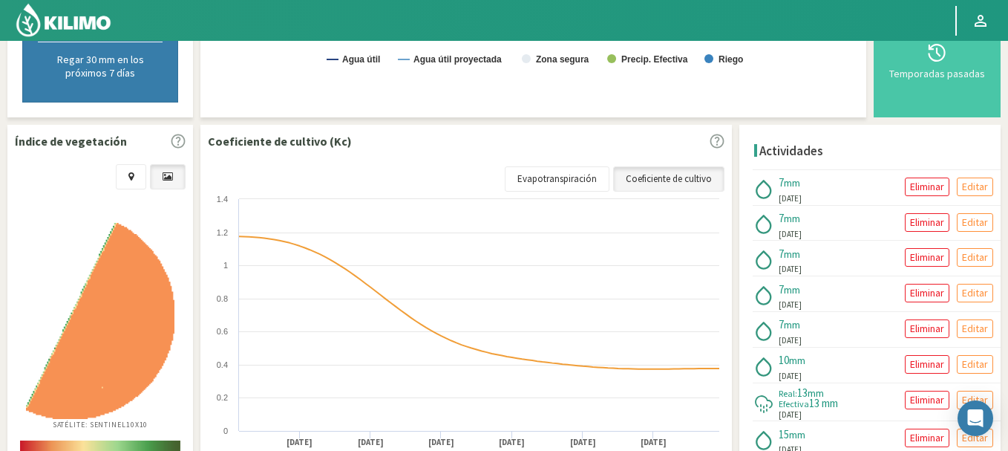
click at [912, 190] on p "Eliminar" at bounding box center [927, 186] width 34 height 17
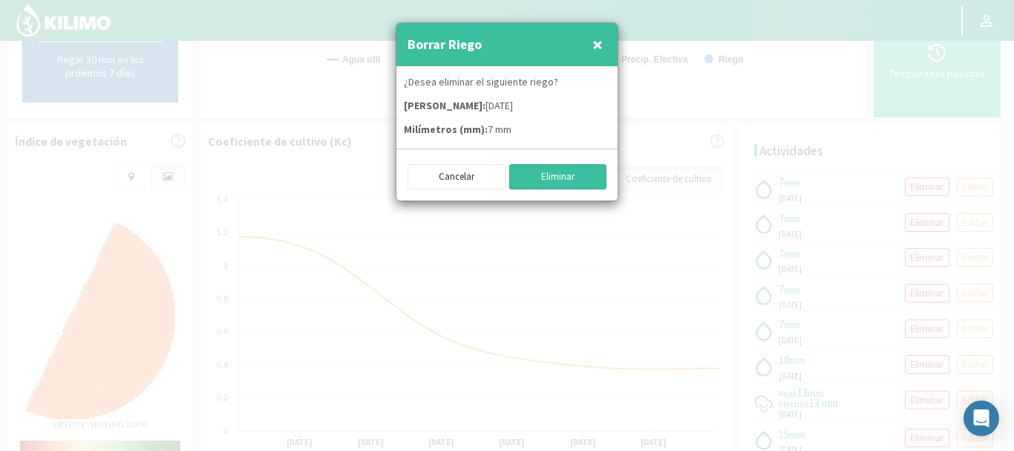
click at [557, 172] on button "Eliminar" at bounding box center [558, 176] width 98 height 25
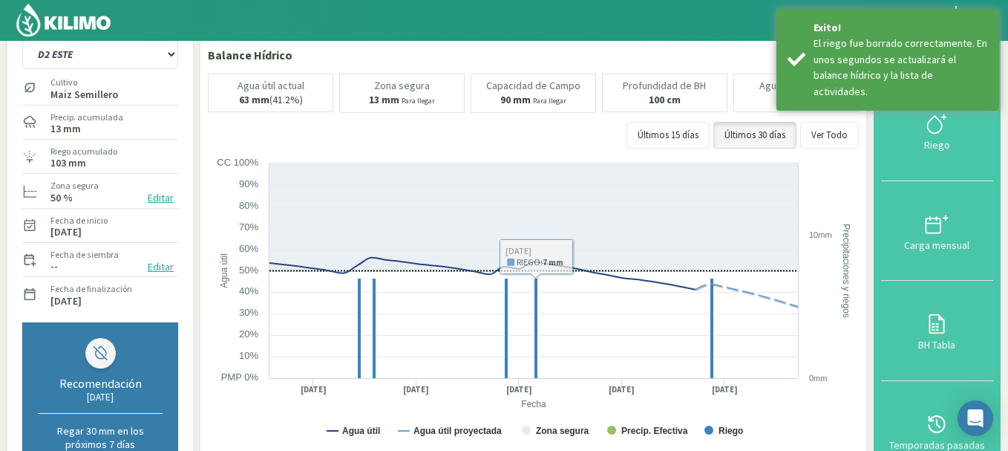
scroll to position [0, 0]
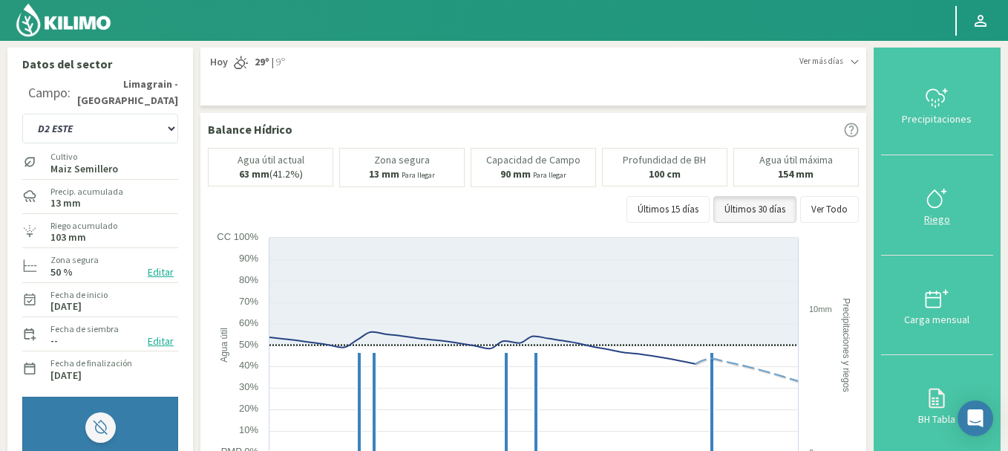
click at [942, 187] on icon at bounding box center [937, 198] width 24 height 24
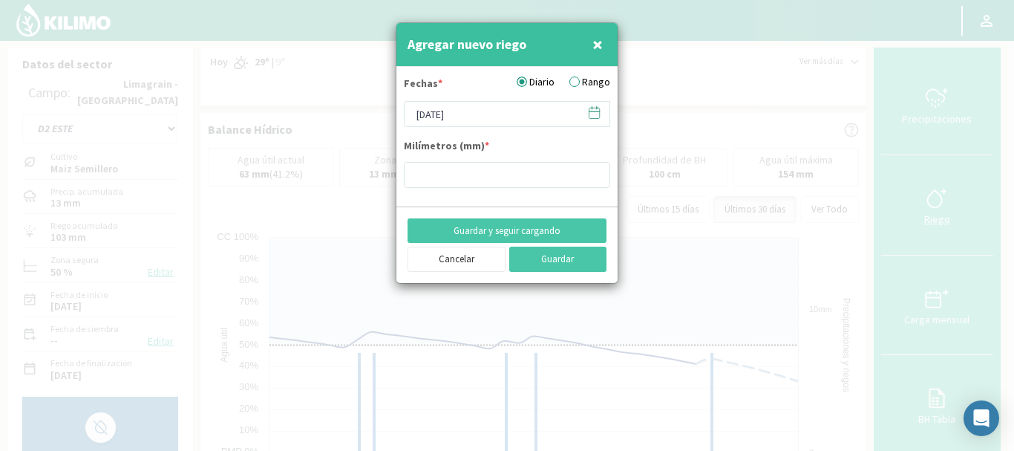
type input "7"
click at [596, 114] on icon at bounding box center [594, 112] width 14 height 14
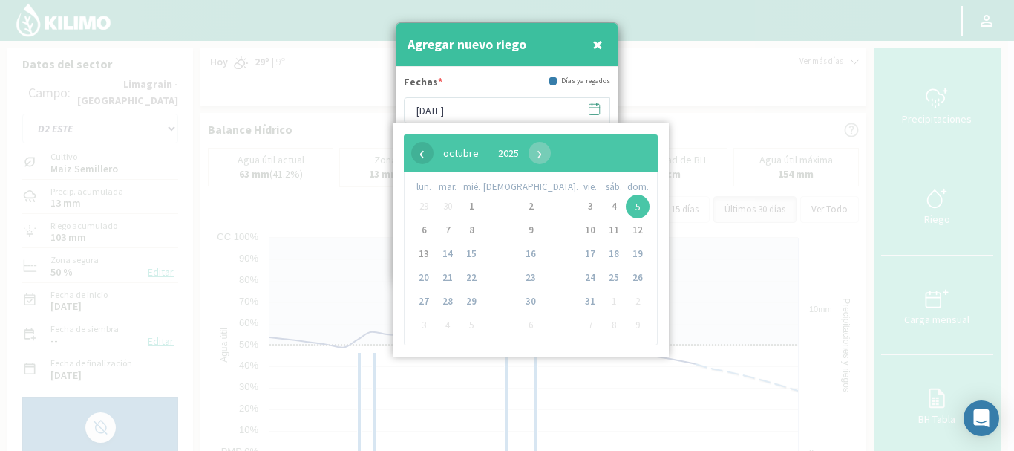
click at [419, 152] on span "‹" at bounding box center [422, 153] width 22 height 22
click at [578, 272] on span "26" at bounding box center [590, 278] width 24 height 24
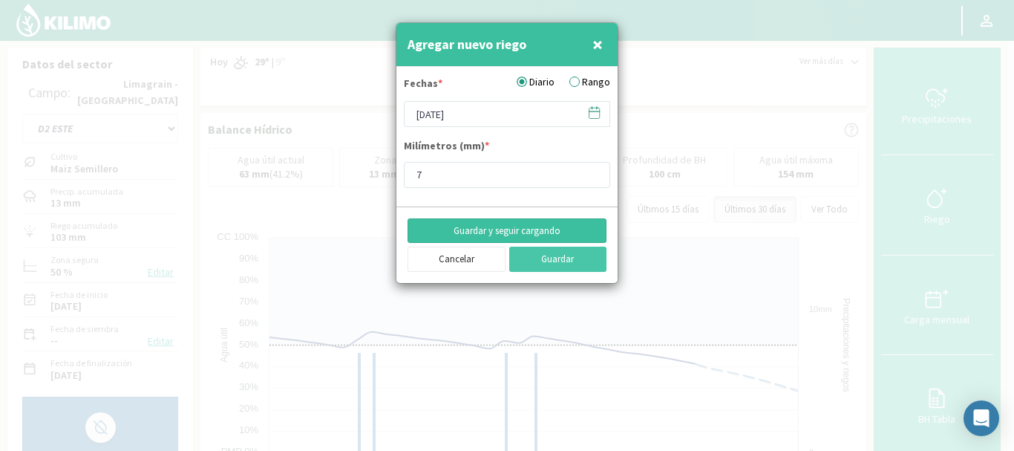
click at [521, 228] on button "Guardar y seguir cargando" at bounding box center [507, 230] width 199 height 25
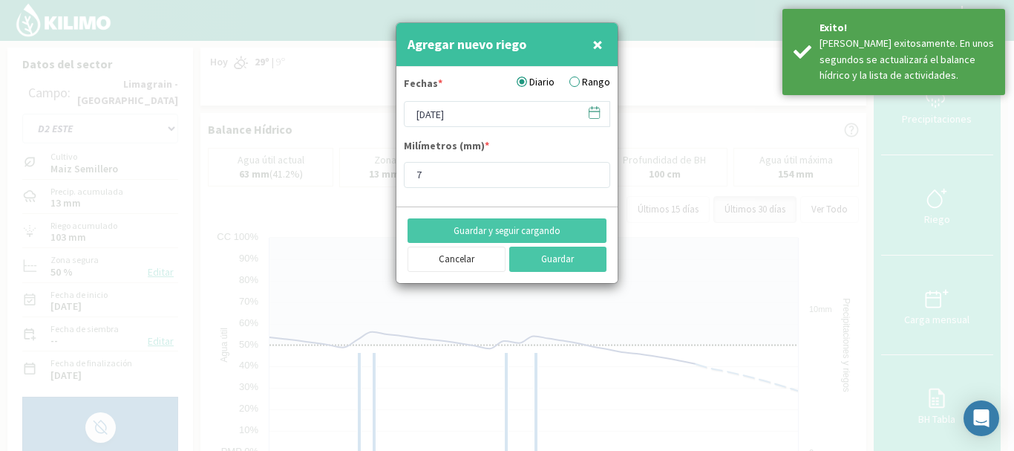
click at [598, 115] on icon at bounding box center [594, 112] width 14 height 14
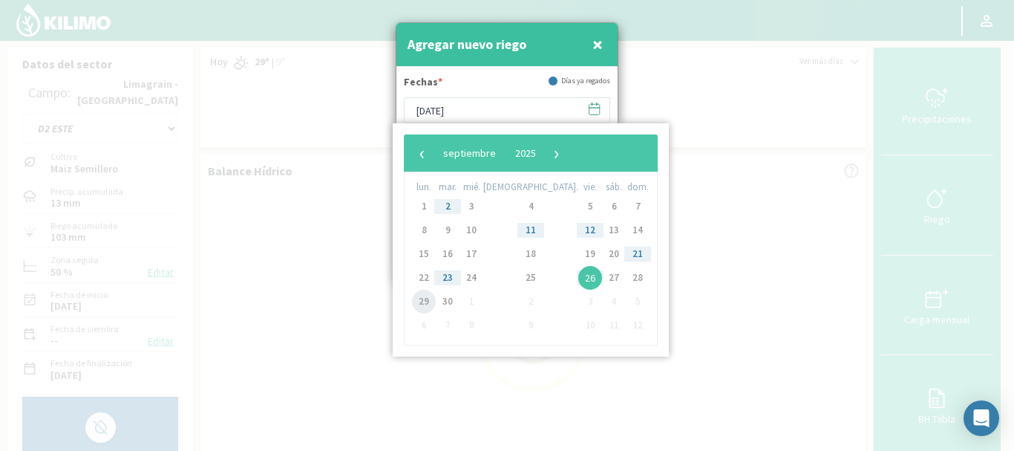
click at [422, 298] on span "29" at bounding box center [424, 302] width 24 height 24
type input "[DATE]"
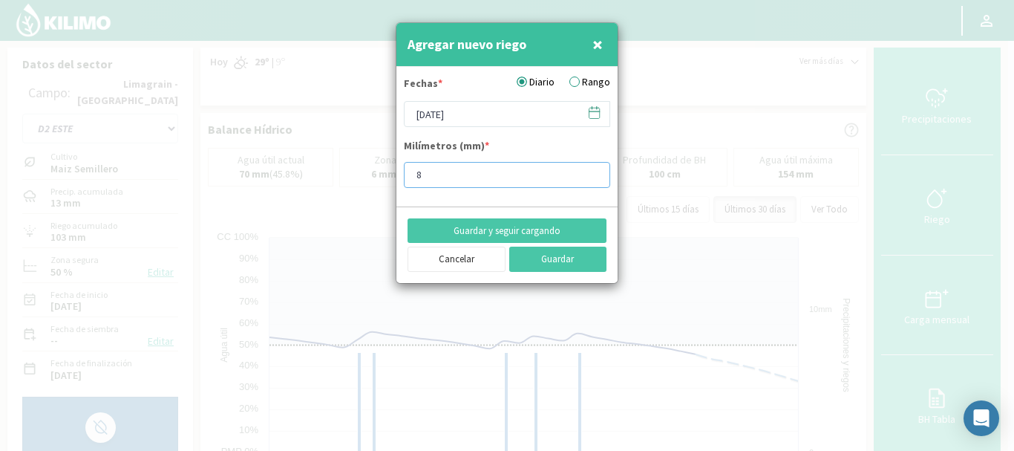
click at [590, 171] on input "8" at bounding box center [507, 175] width 206 height 26
click at [589, 171] on input "9" at bounding box center [507, 175] width 206 height 26
type input "10"
click at [589, 171] on input "10" at bounding box center [507, 175] width 206 height 26
click at [515, 229] on button "Guardar y seguir cargando" at bounding box center [507, 230] width 199 height 25
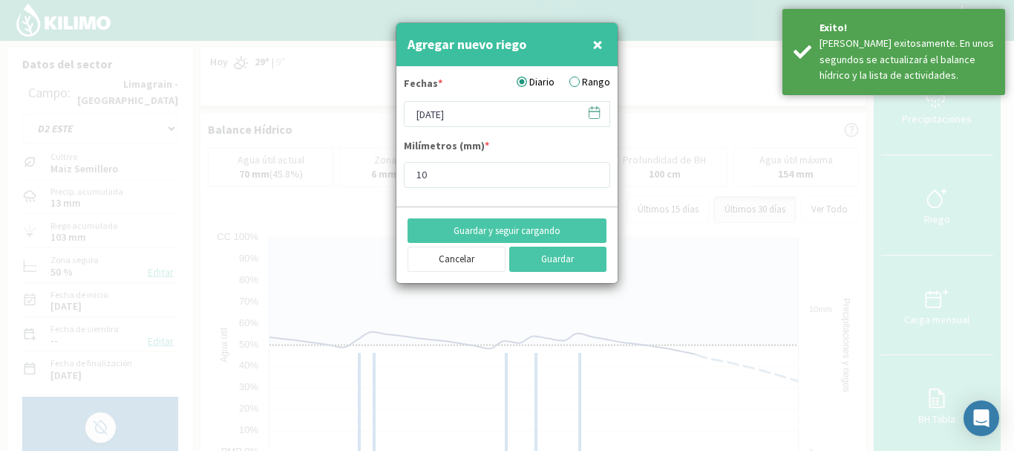
click at [594, 111] on icon at bounding box center [594, 112] width 14 height 14
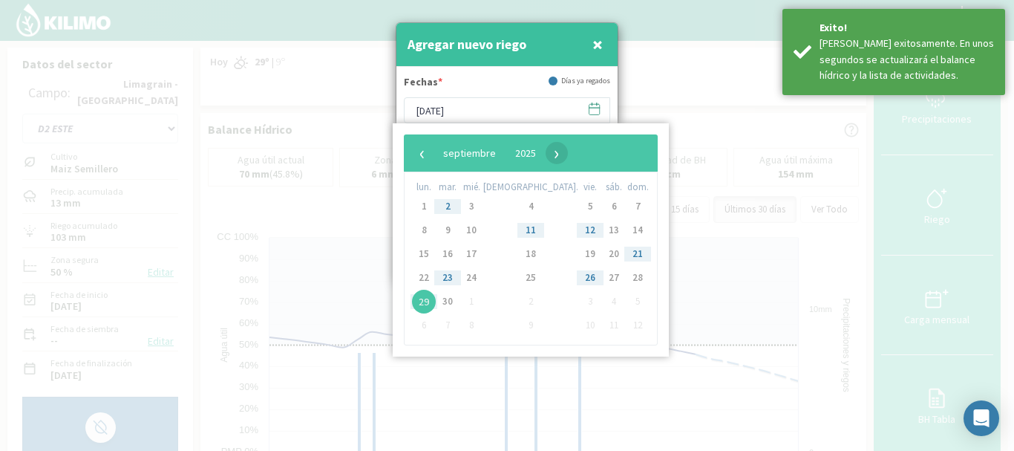
click at [568, 151] on span "›" at bounding box center [557, 153] width 22 height 22
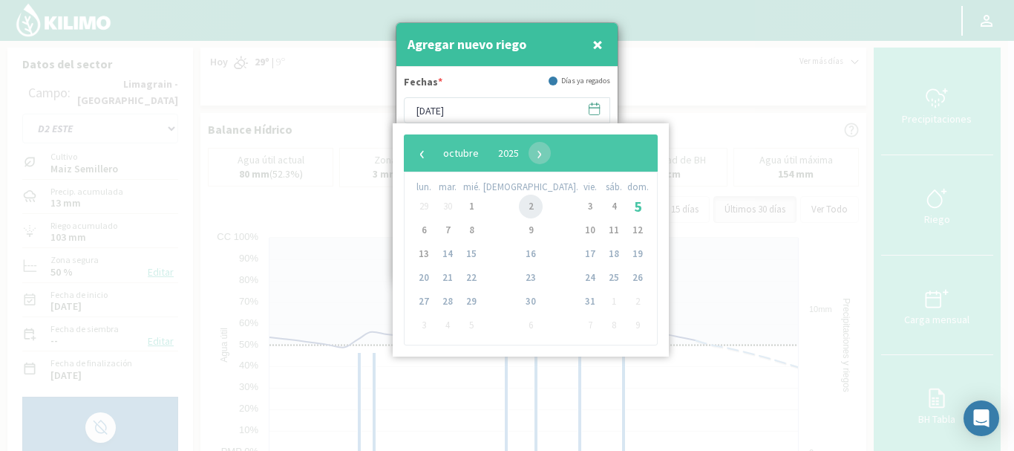
click at [519, 203] on span "2" at bounding box center [531, 207] width 24 height 24
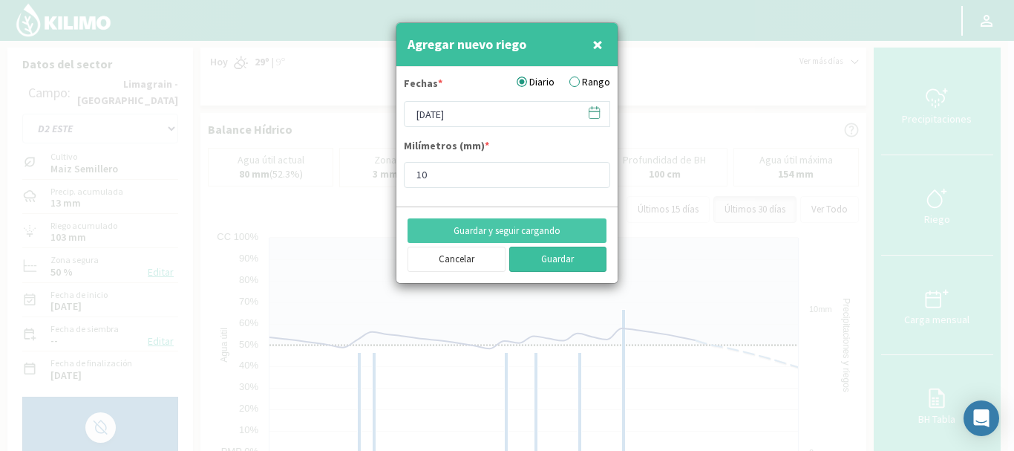
click at [545, 256] on button "Guardar" at bounding box center [558, 259] width 98 height 25
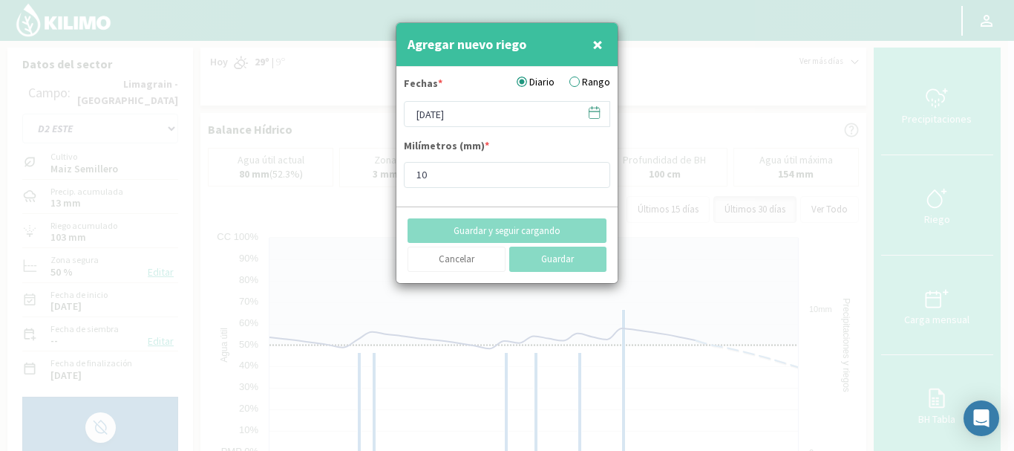
type input "[DATE]"
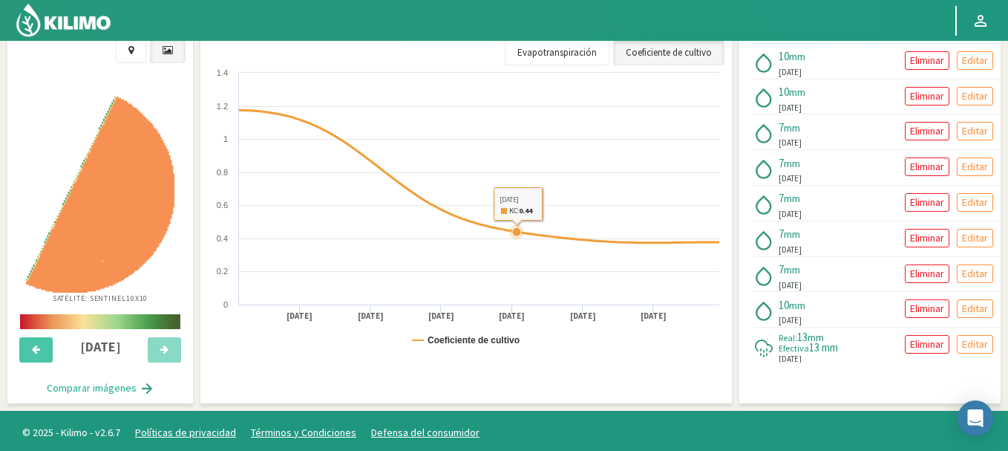
scroll to position [576, 0]
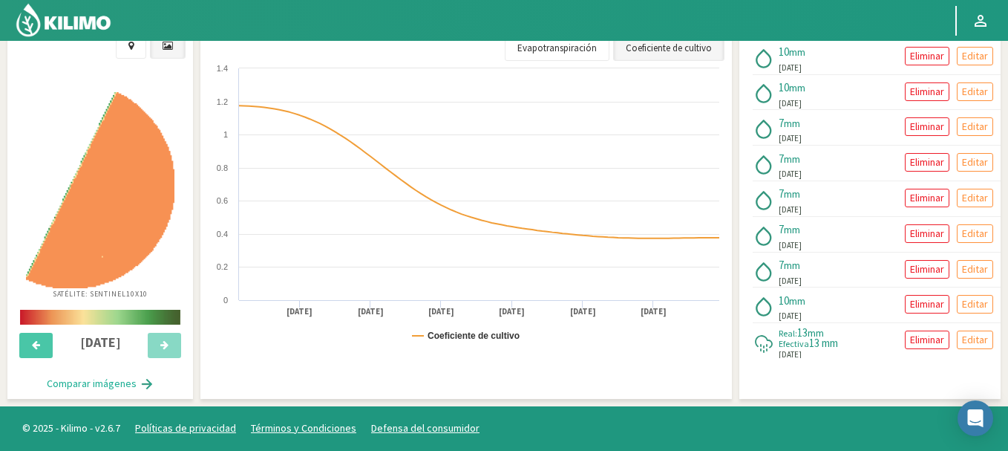
click at [74, 382] on button "Comparar imágenes" at bounding box center [100, 384] width 137 height 30
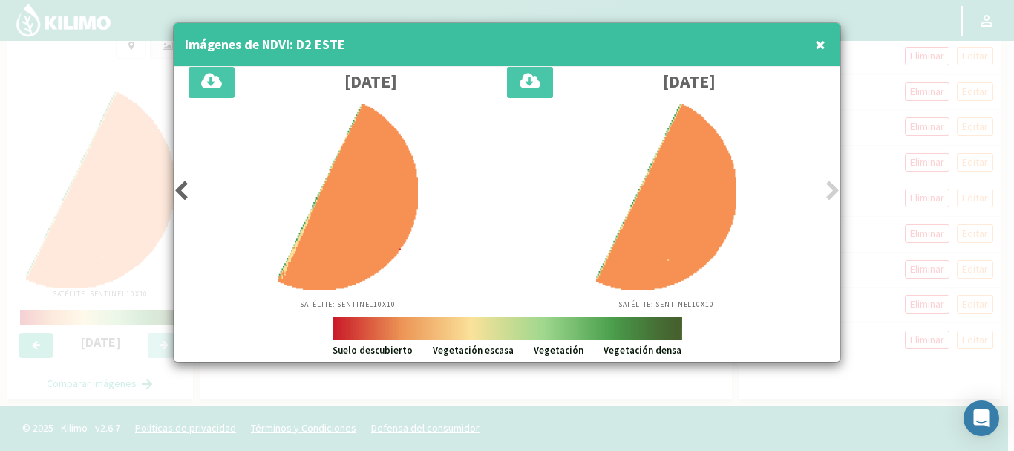
click at [816, 44] on span "×" at bounding box center [820, 44] width 10 height 25
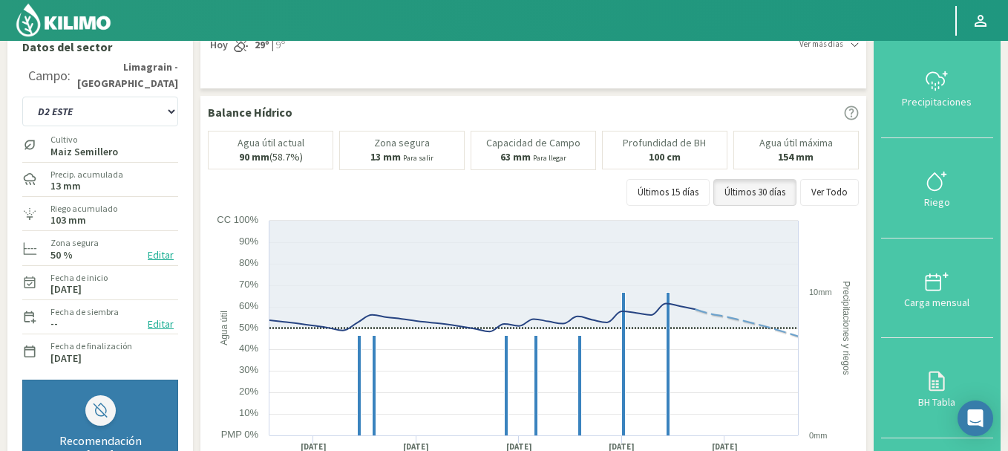
scroll to position [0, 0]
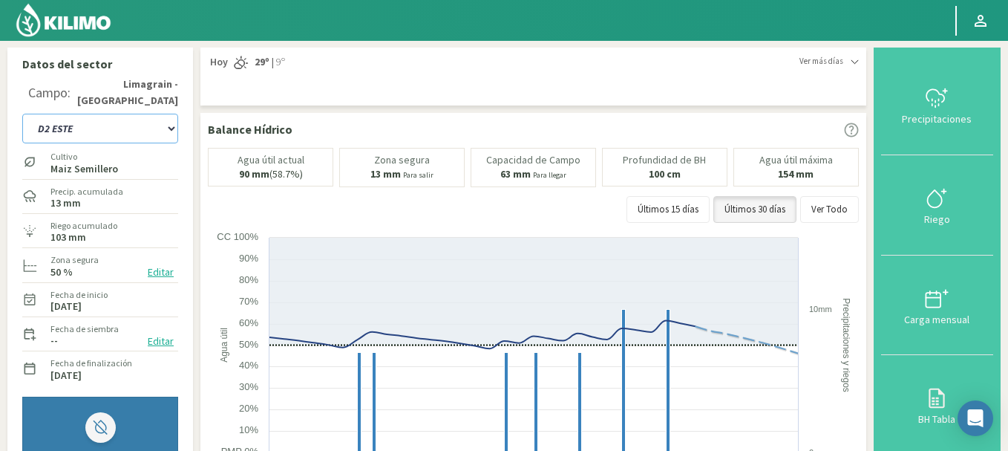
click at [172, 128] on select "A1 B2 C2 D1 NORTE D2 ESTE" at bounding box center [100, 129] width 156 height 30
click at [22, 114] on select "A1 B2 C2 D1 NORTE D2 ESTE" at bounding box center [100, 129] width 156 height 30
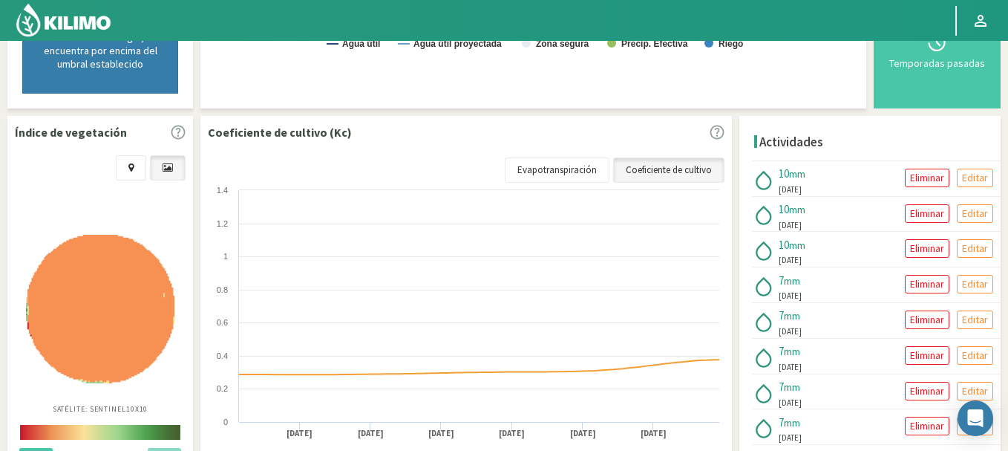
scroll to position [582, 0]
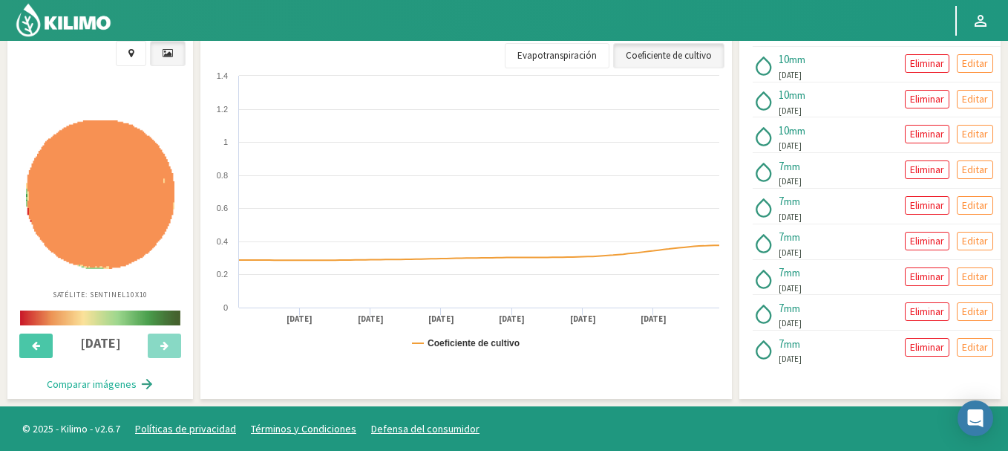
click at [114, 224] on img at bounding box center [100, 194] width 149 height 149
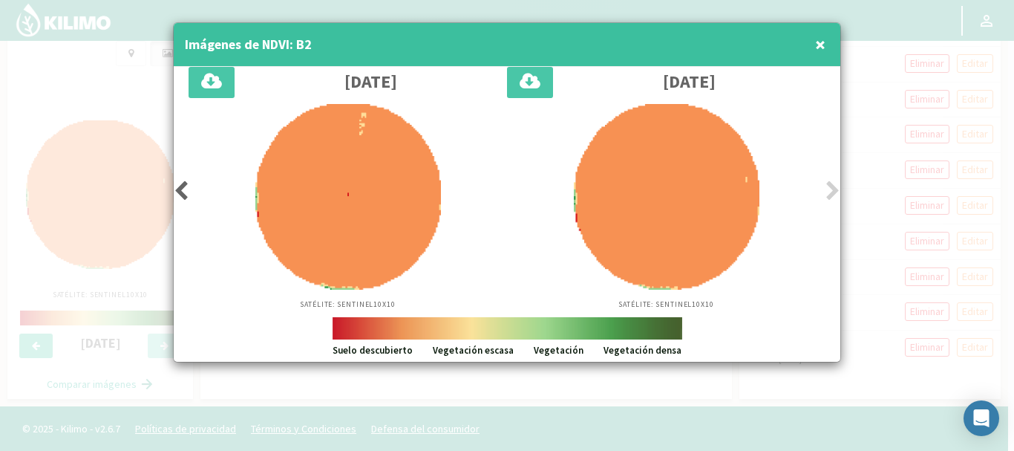
click at [180, 188] on icon at bounding box center [181, 190] width 15 height 21
click at [180, 189] on icon at bounding box center [181, 190] width 15 height 21
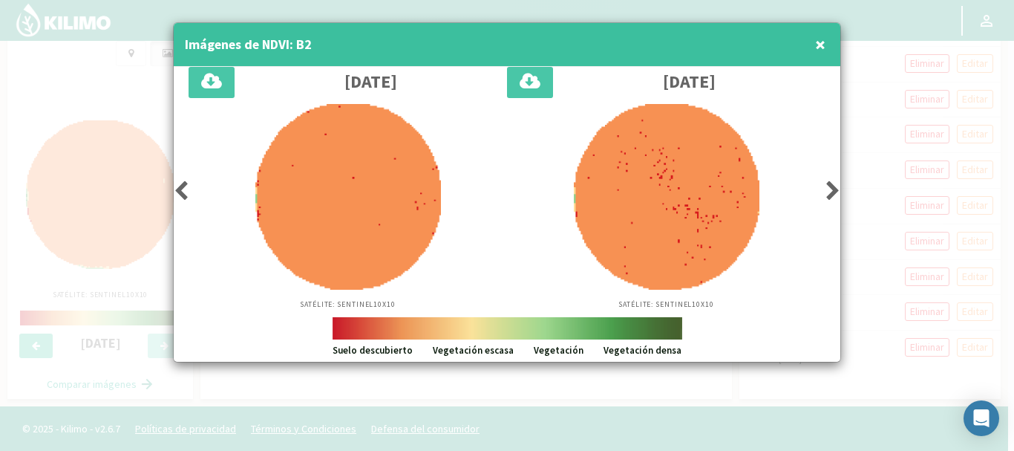
click at [816, 46] on span "×" at bounding box center [820, 44] width 10 height 25
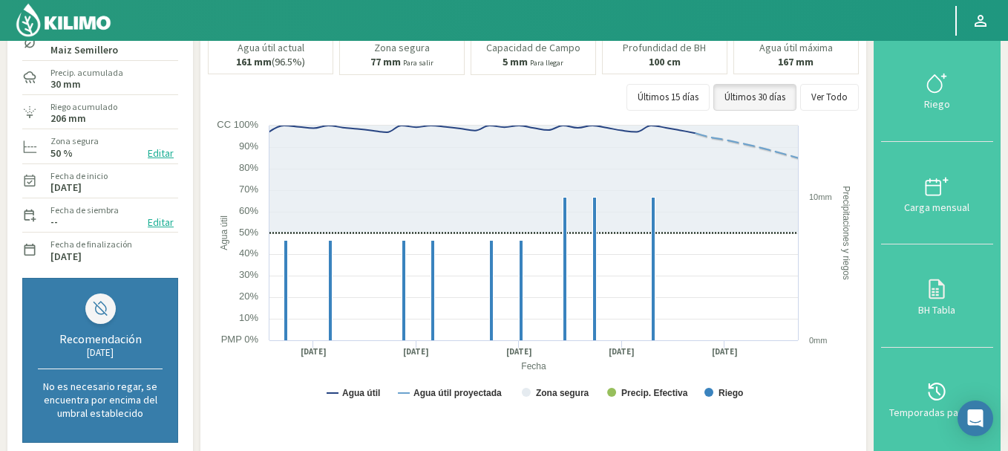
scroll to position [0, 0]
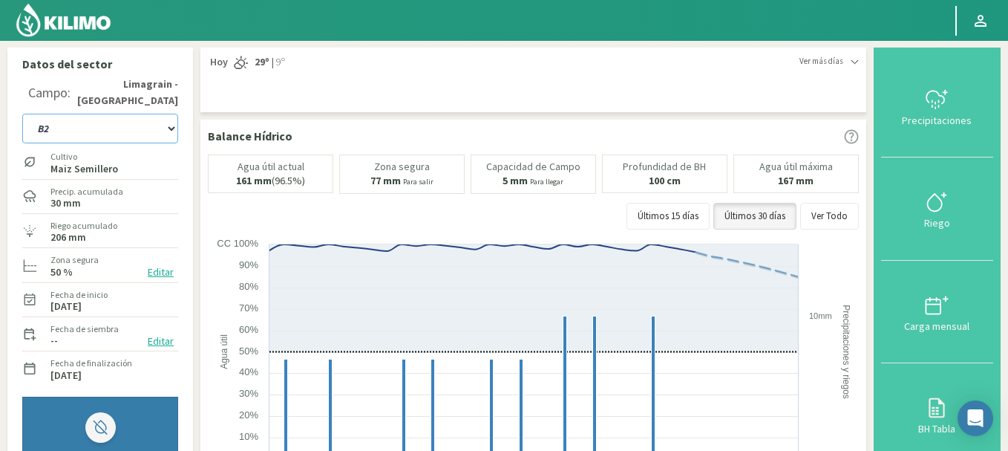
click at [171, 129] on select "A1 B2 C2 D1 NORTE D2 ESTE" at bounding box center [100, 129] width 156 height 30
click at [22, 114] on select "A1 B2 C2 D1 NORTE D2 ESTE" at bounding box center [100, 129] width 156 height 30
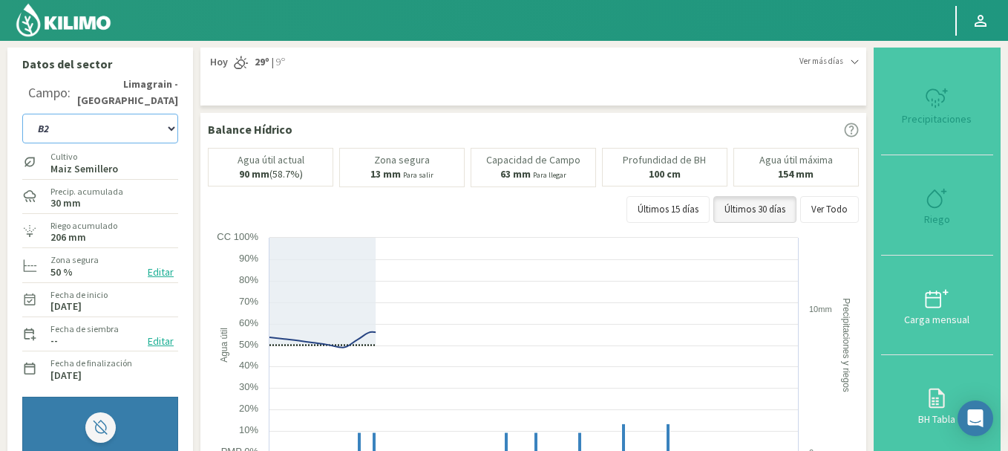
select select "34: Object"
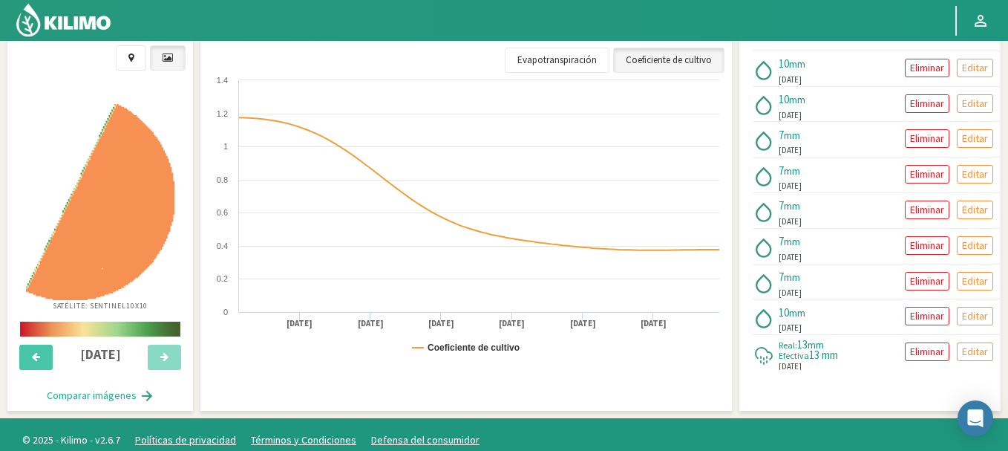
scroll to position [576, 0]
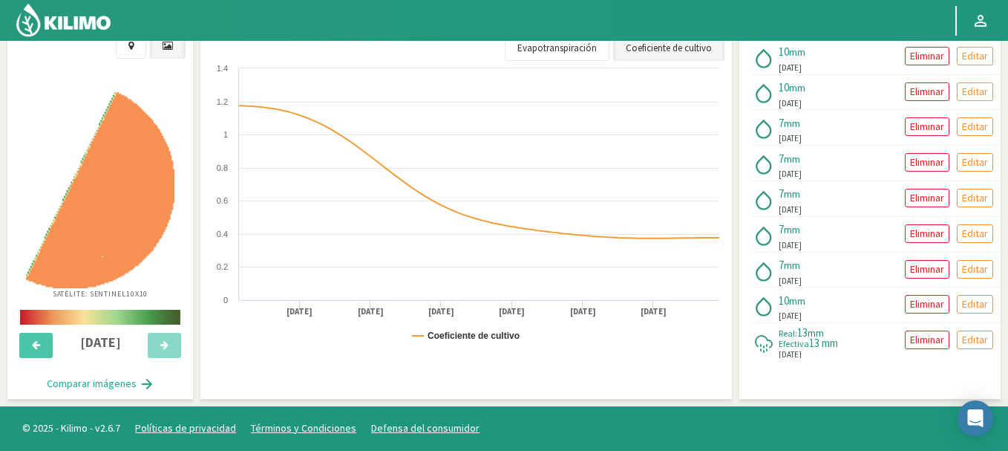
click at [73, 385] on button "Comparar imágenes" at bounding box center [100, 384] width 137 height 30
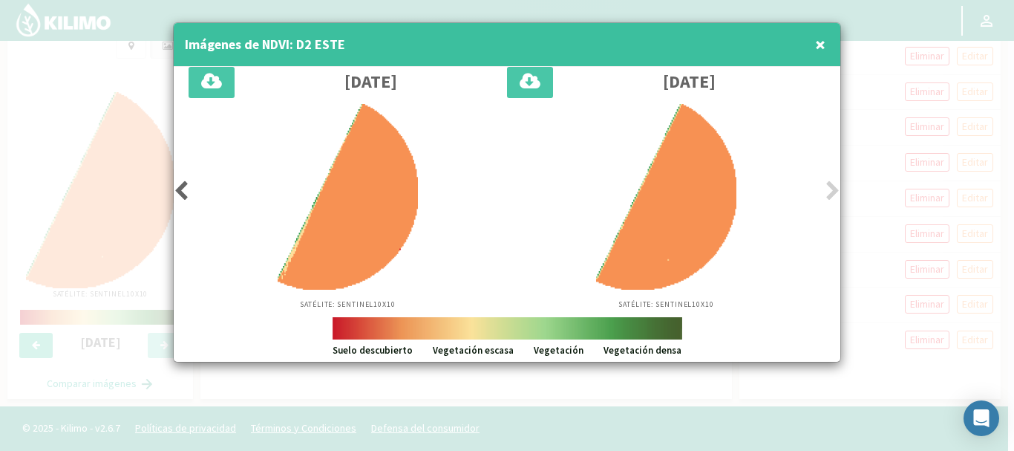
click at [182, 195] on icon at bounding box center [181, 190] width 15 height 21
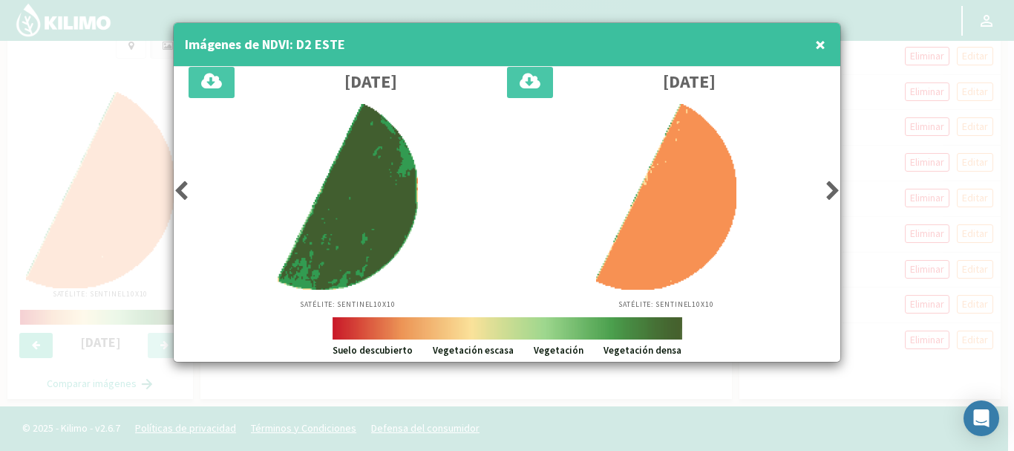
click at [817, 39] on span "×" at bounding box center [820, 44] width 10 height 25
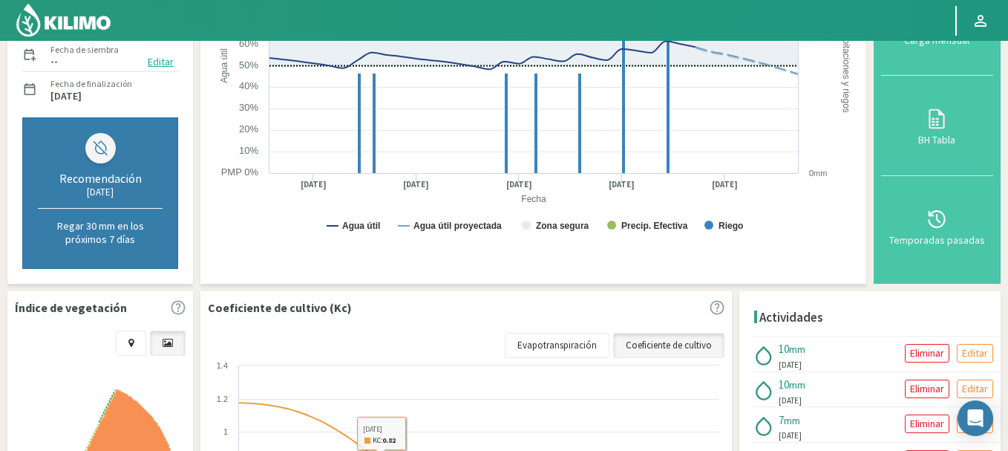
scroll to position [0, 0]
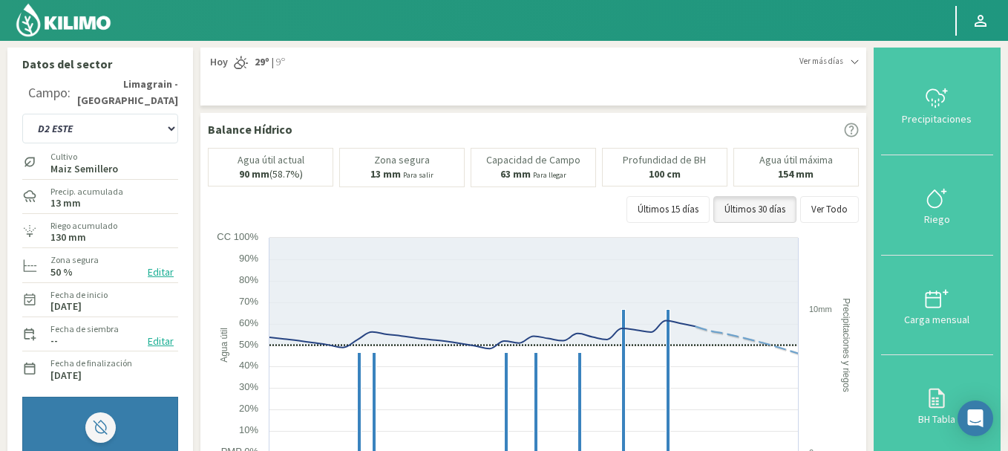
click at [79, 19] on img at bounding box center [63, 20] width 97 height 36
